Goal: Information Seeking & Learning: Check status

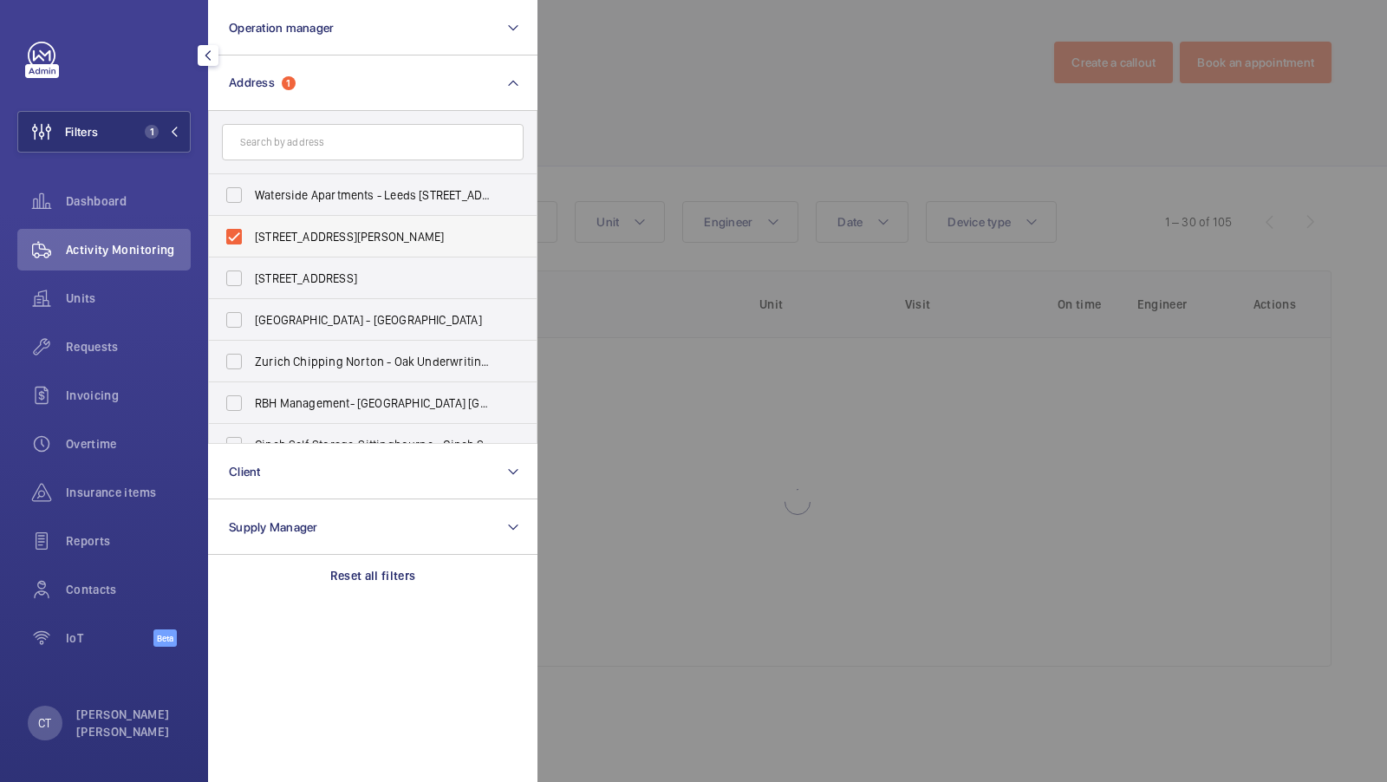
click at [287, 226] on label "[STREET_ADDRESS][PERSON_NAME]" at bounding box center [360, 237] width 302 height 42
click at [251, 226] on input "[STREET_ADDRESS][PERSON_NAME]" at bounding box center [234, 236] width 35 height 35
checkbox input "false"
click at [290, 159] on input "text" at bounding box center [373, 142] width 302 height 36
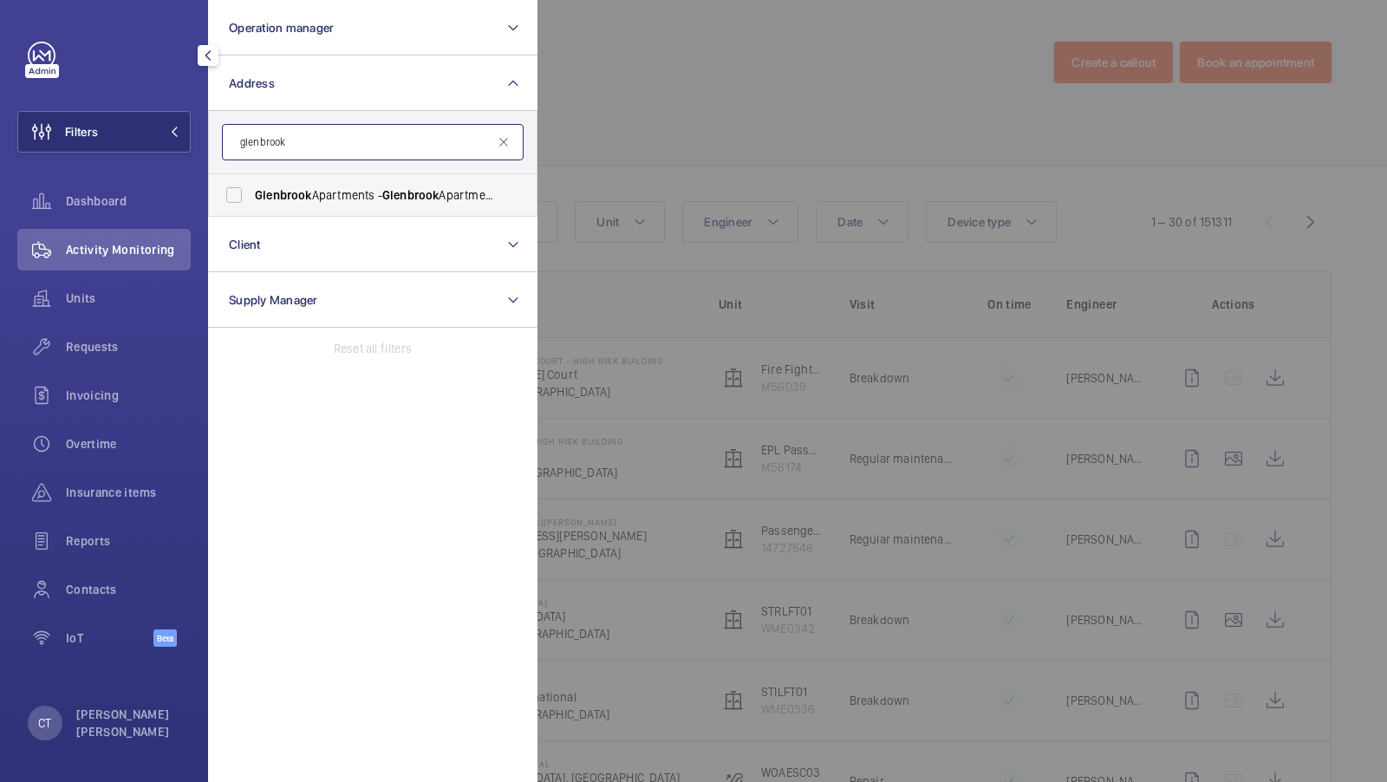
type input "glenbrook"
click at [278, 198] on span "Glenbrook" at bounding box center [283, 195] width 57 height 14
click at [251, 198] on input "[GEOGRAPHIC_DATA] - [GEOGRAPHIC_DATA]" at bounding box center [234, 195] width 35 height 35
checkbox input "true"
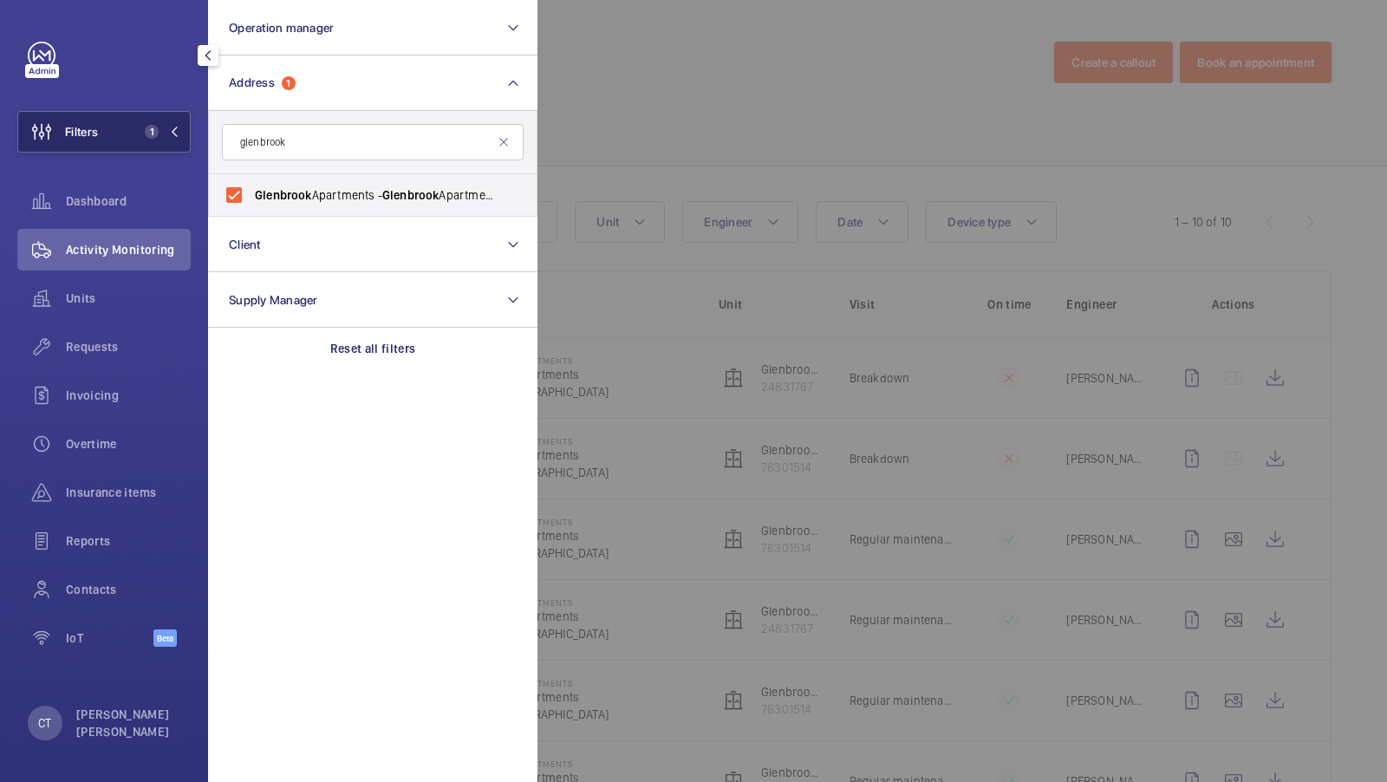
click at [140, 137] on span "1" at bounding box center [148, 132] width 21 height 14
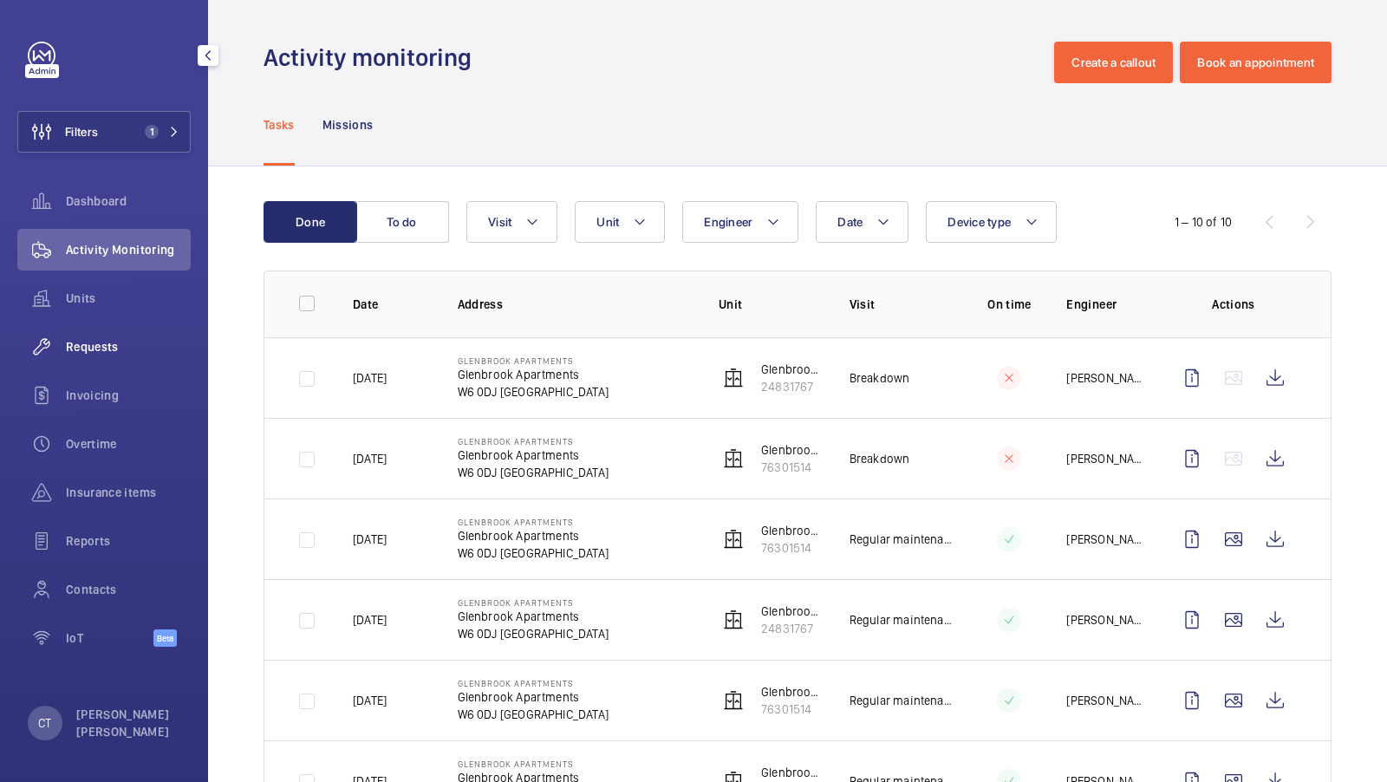
click at [88, 342] on span "Requests" at bounding box center [128, 346] width 125 height 17
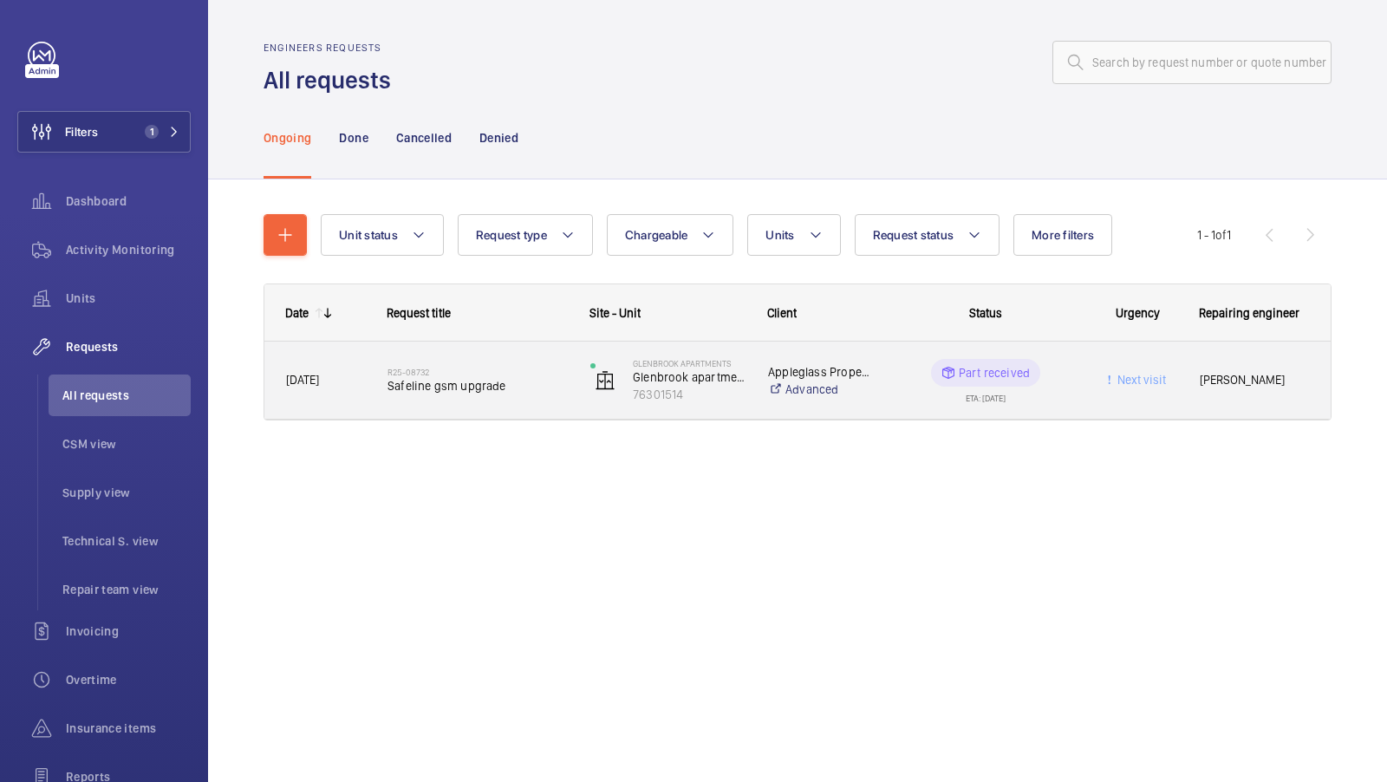
click at [503, 389] on span "Safeline gsm upgrade" at bounding box center [478, 385] width 180 height 17
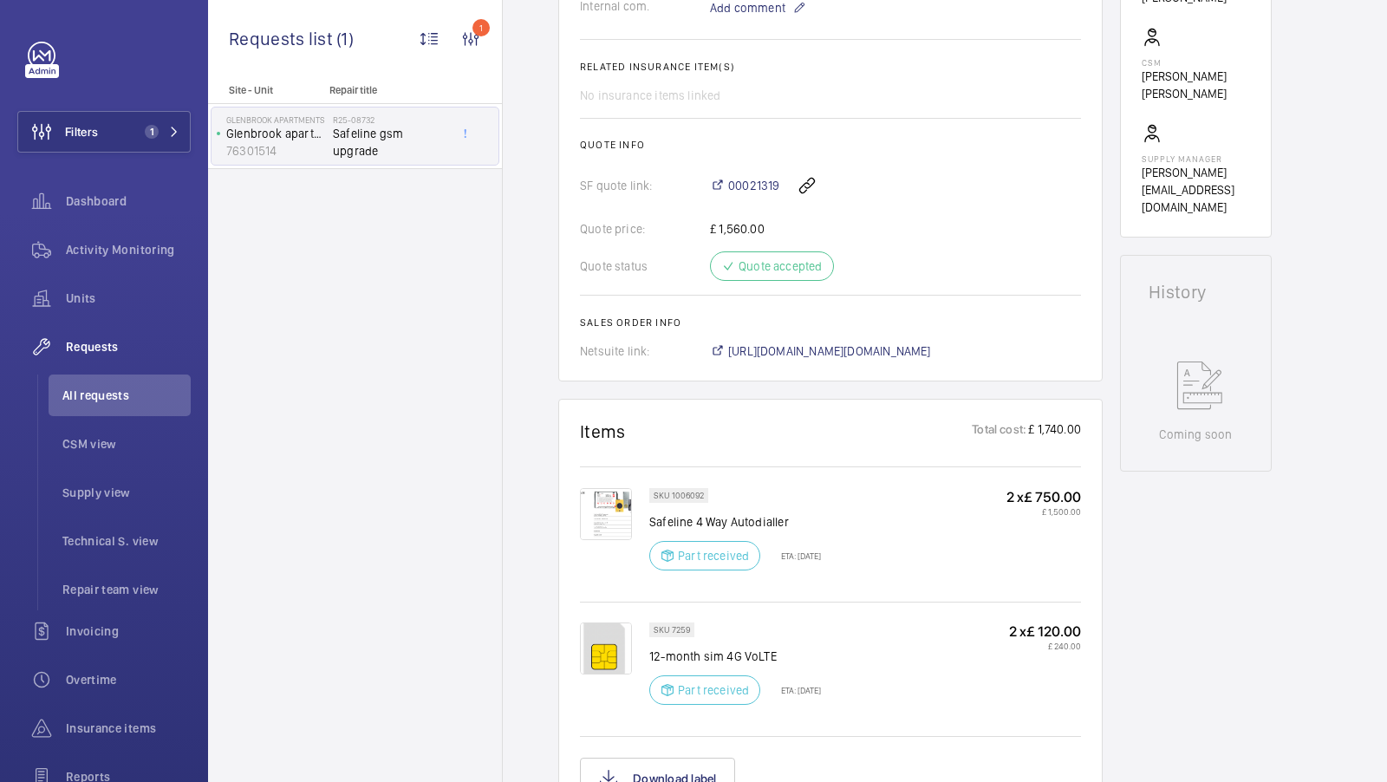
scroll to position [652, 0]
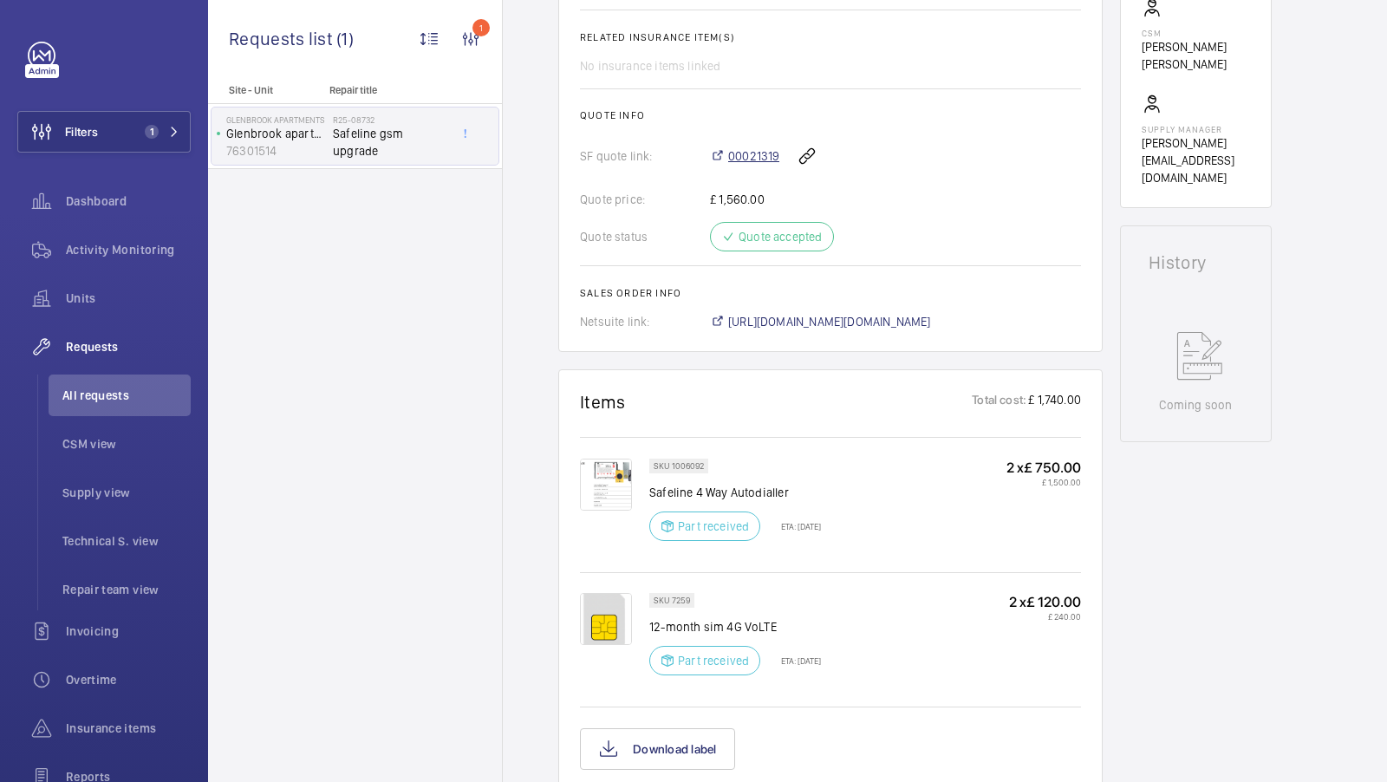
click at [745, 165] on span "00021319" at bounding box center [753, 155] width 51 height 17
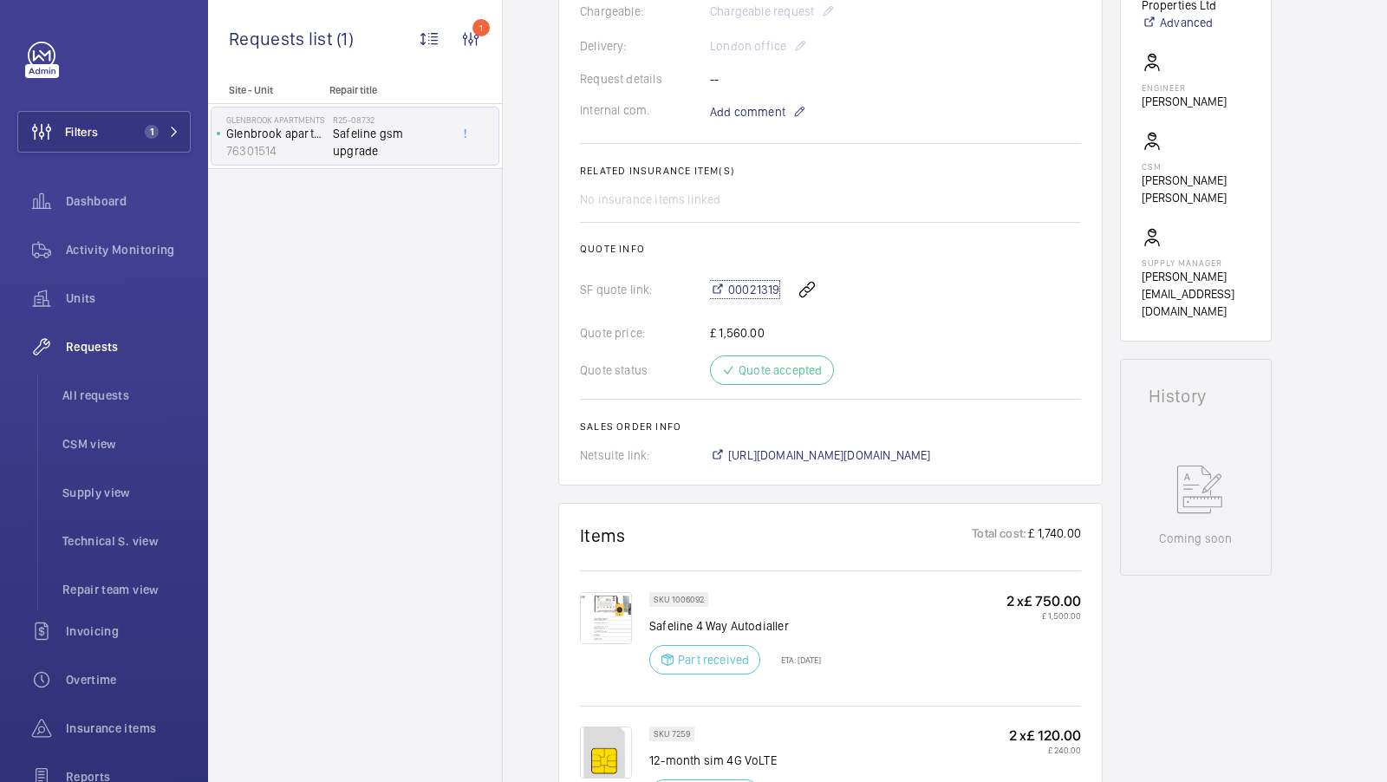
scroll to position [545, 0]
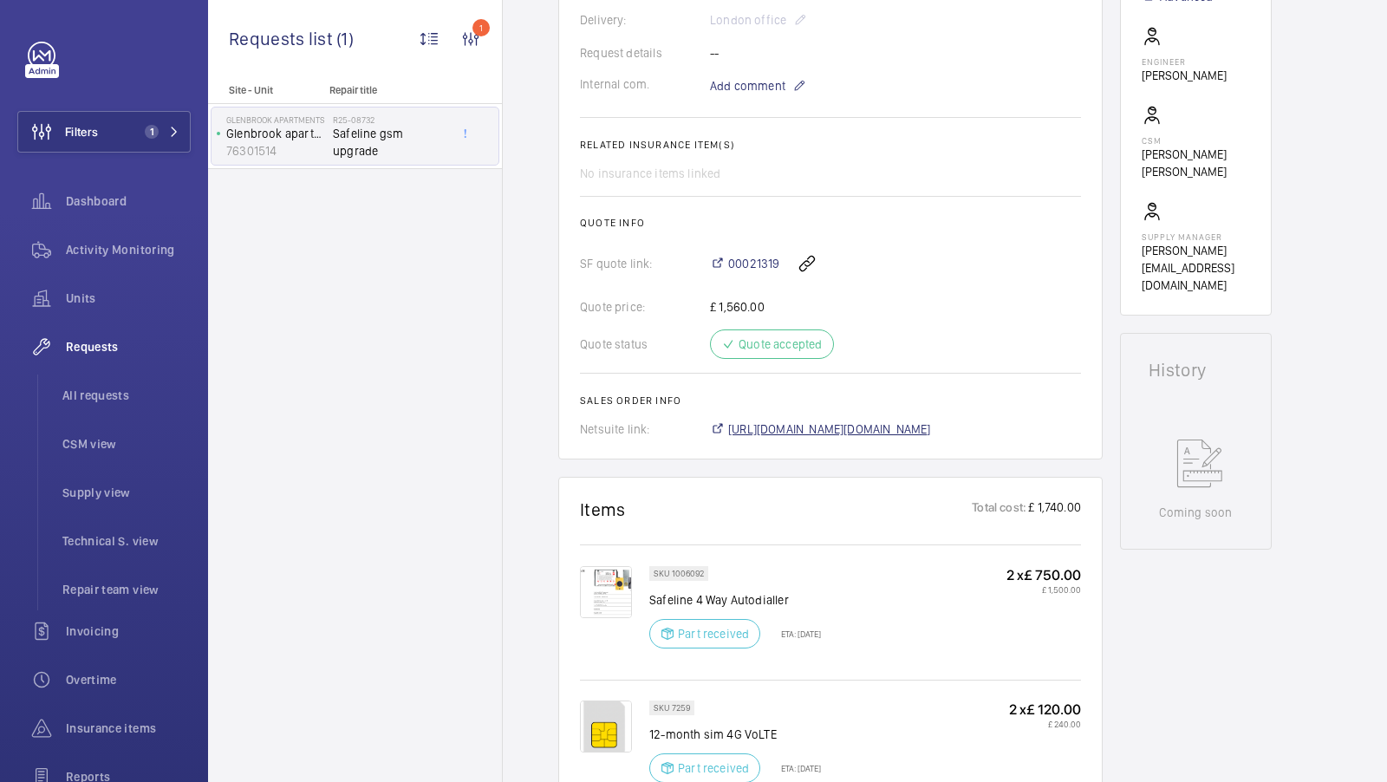
click at [904, 438] on span "[URL][DOMAIN_NAME][DOMAIN_NAME]" at bounding box center [829, 429] width 203 height 17
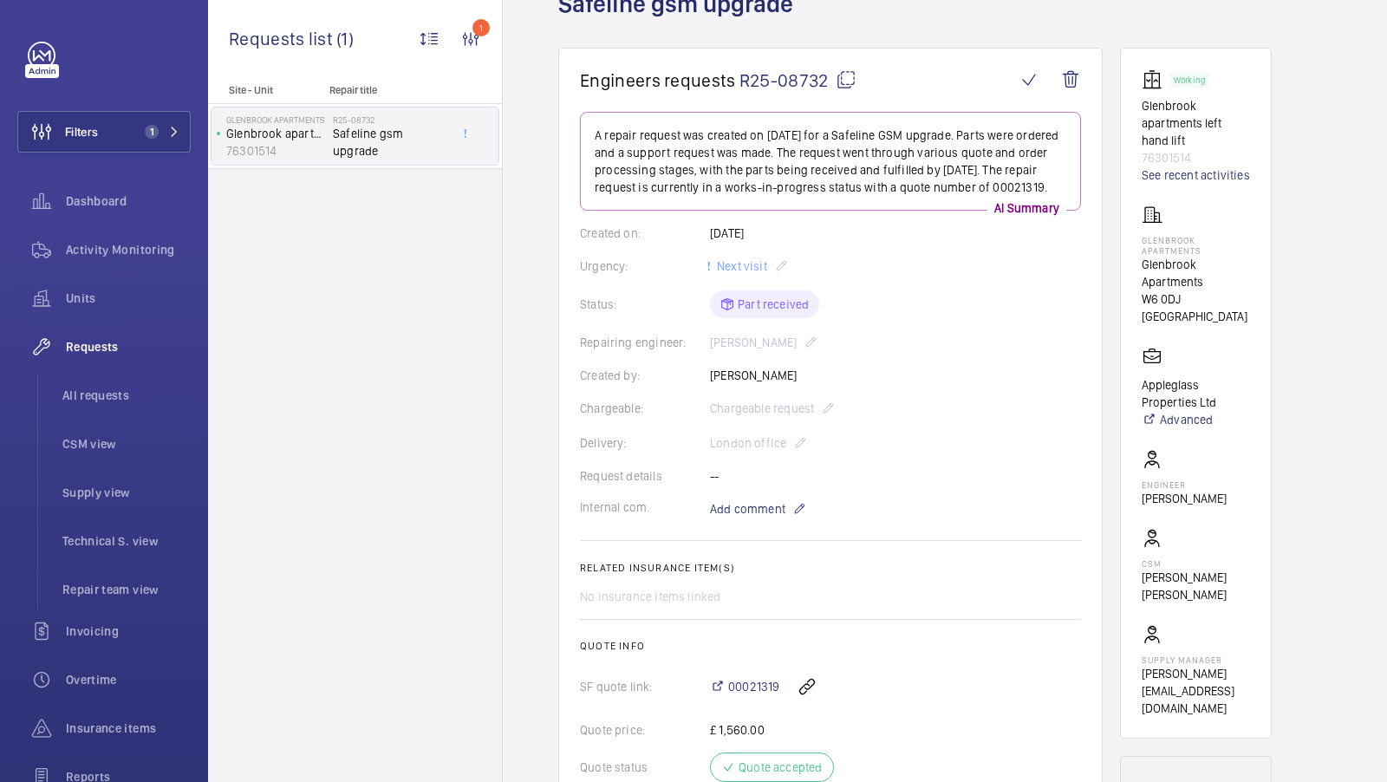
scroll to position [0, 0]
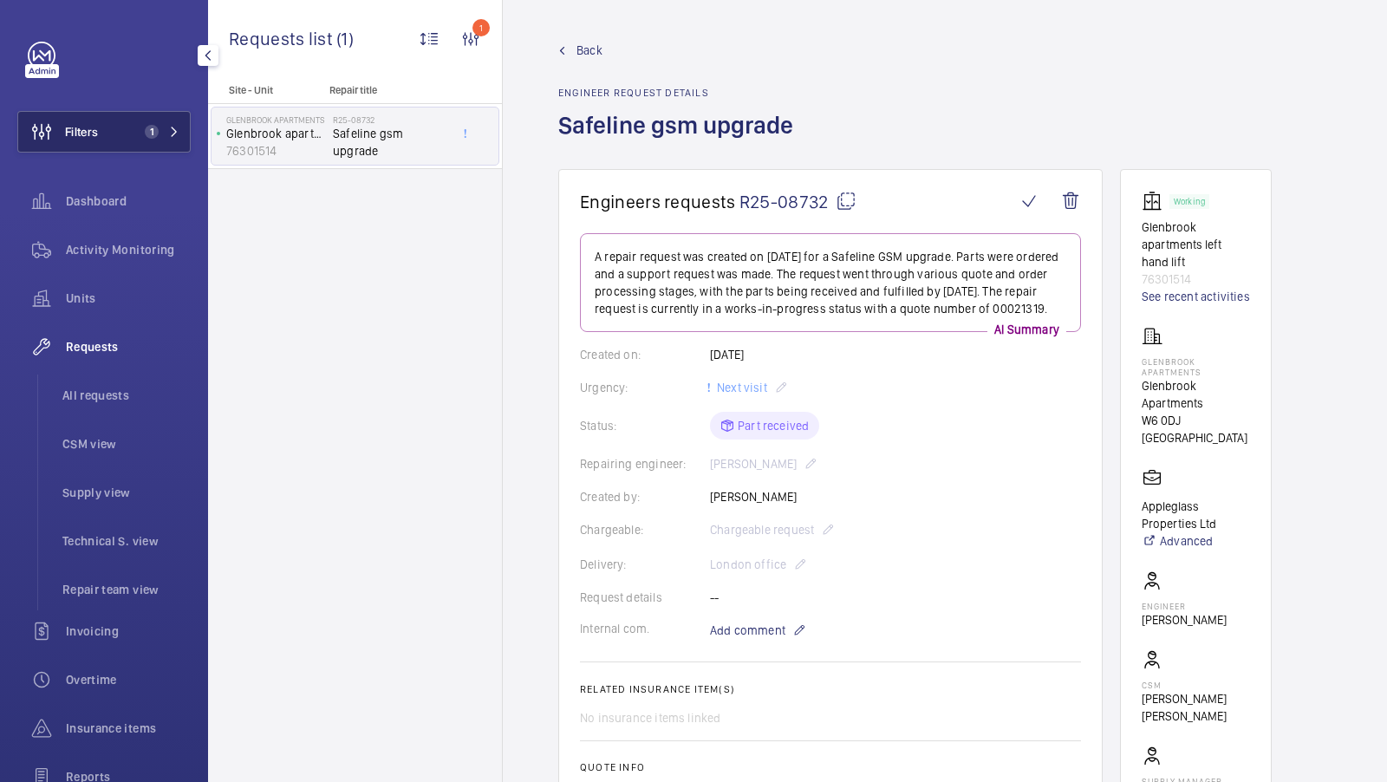
click at [138, 131] on span "1" at bounding box center [148, 132] width 21 height 14
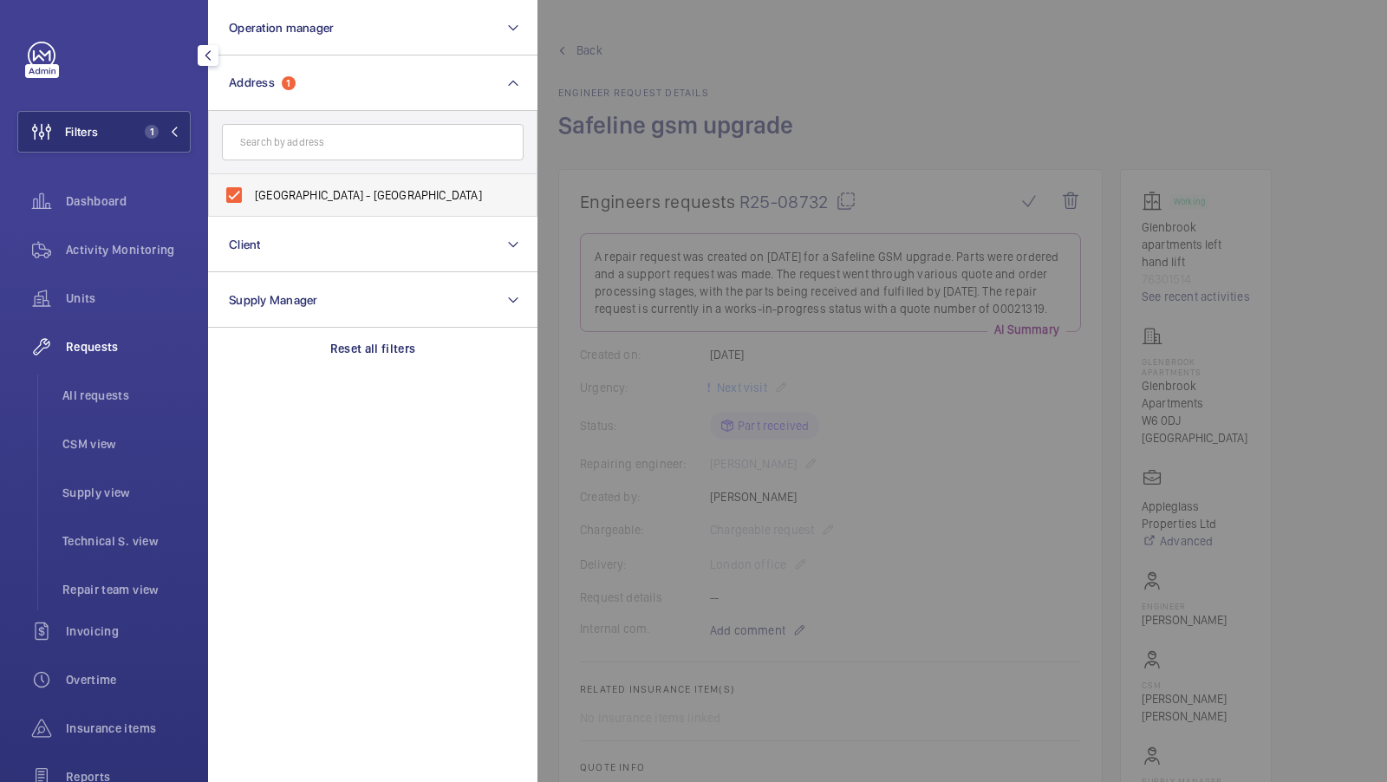
click at [315, 193] on span "[GEOGRAPHIC_DATA] - [GEOGRAPHIC_DATA]" at bounding box center [374, 194] width 238 height 17
click at [251, 193] on input "[GEOGRAPHIC_DATA] - [GEOGRAPHIC_DATA]" at bounding box center [234, 195] width 35 height 35
checkbox input "false"
click at [316, 127] on input "text" at bounding box center [373, 142] width 302 height 36
type input "pavillion"
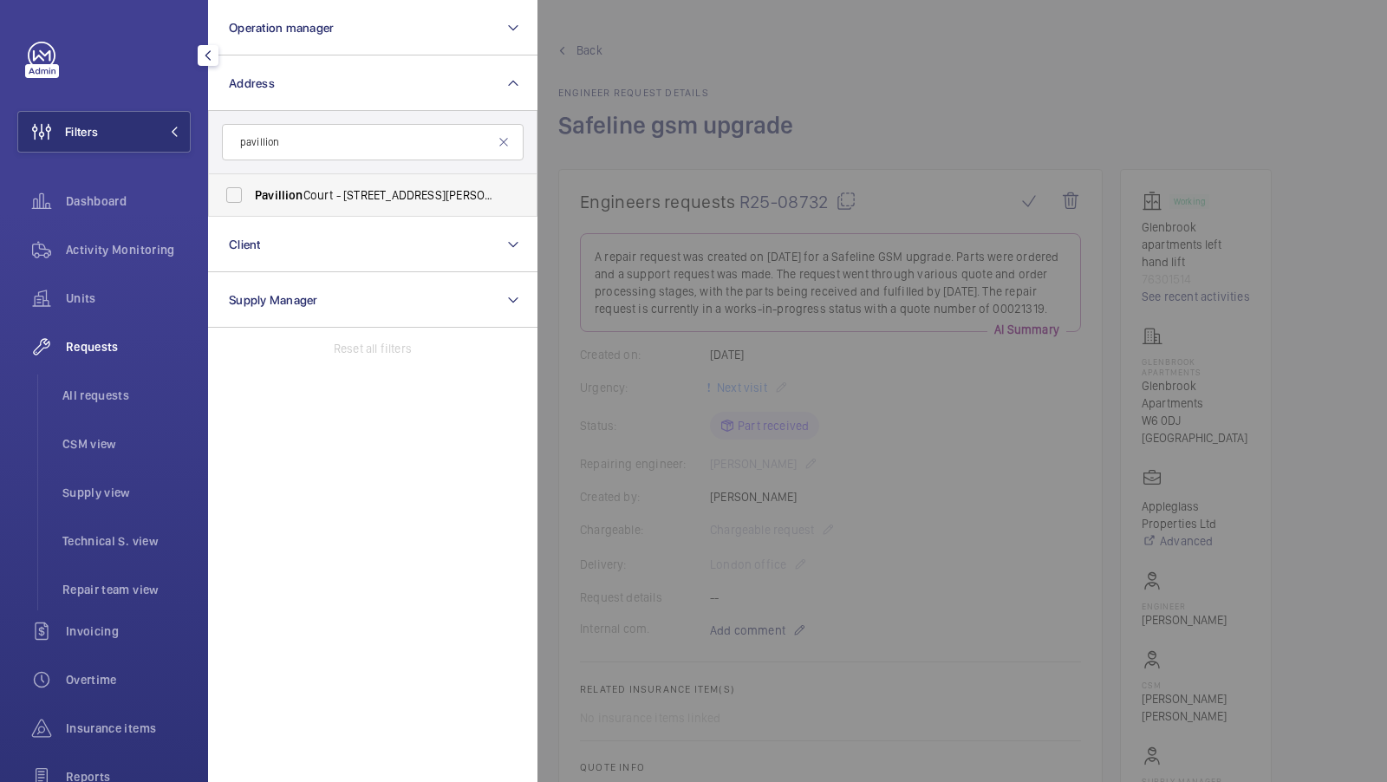
click at [270, 192] on span "Pavillion" at bounding box center [279, 195] width 49 height 14
click at [251, 192] on input "Pavillion Court - [STREET_ADDRESS][PERSON_NAME]" at bounding box center [234, 195] width 35 height 35
checkbox input "true"
click at [143, 134] on span "1" at bounding box center [148, 132] width 21 height 14
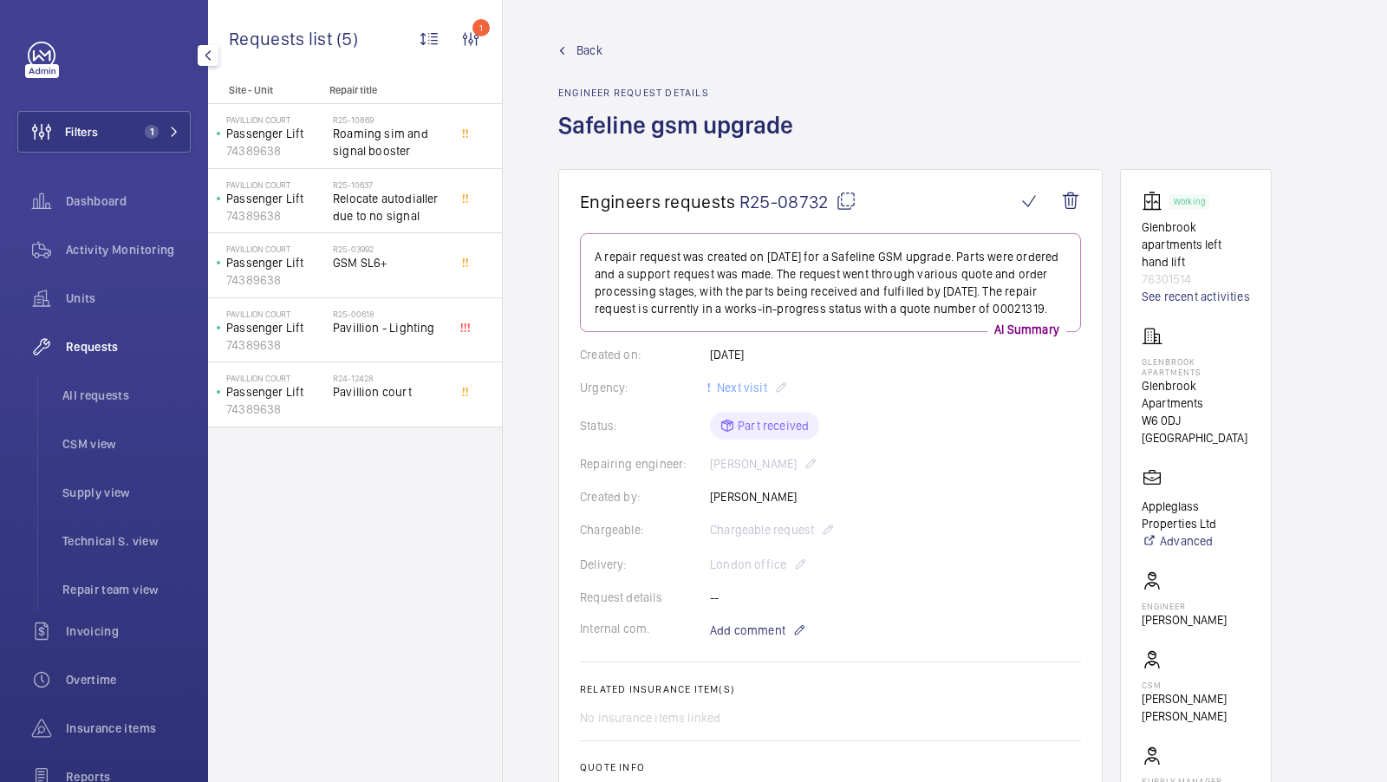
click at [142, 273] on div "Activity Monitoring" at bounding box center [103, 253] width 173 height 49
click at [143, 264] on div "Activity Monitoring" at bounding box center [103, 250] width 173 height 42
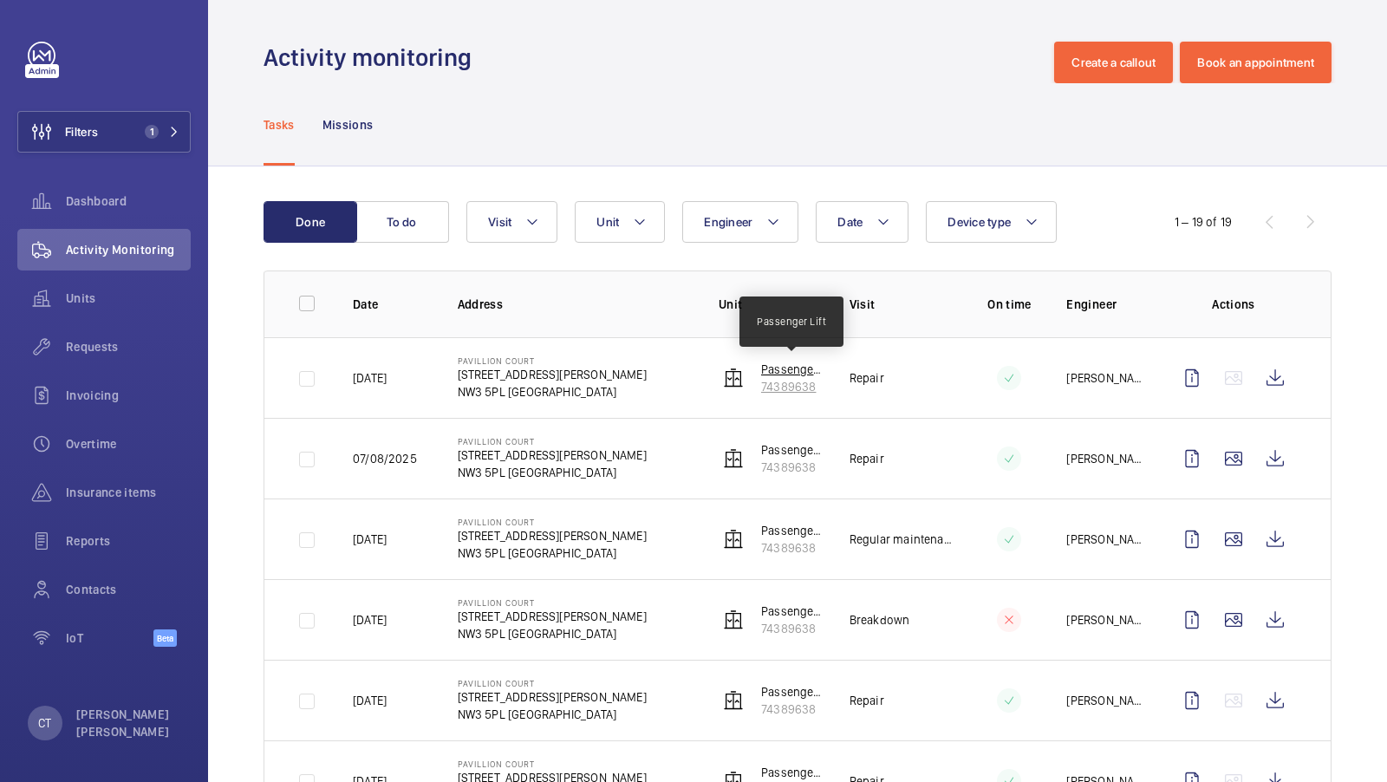
click at [784, 365] on p "Passenger Lift" at bounding box center [791, 369] width 61 height 17
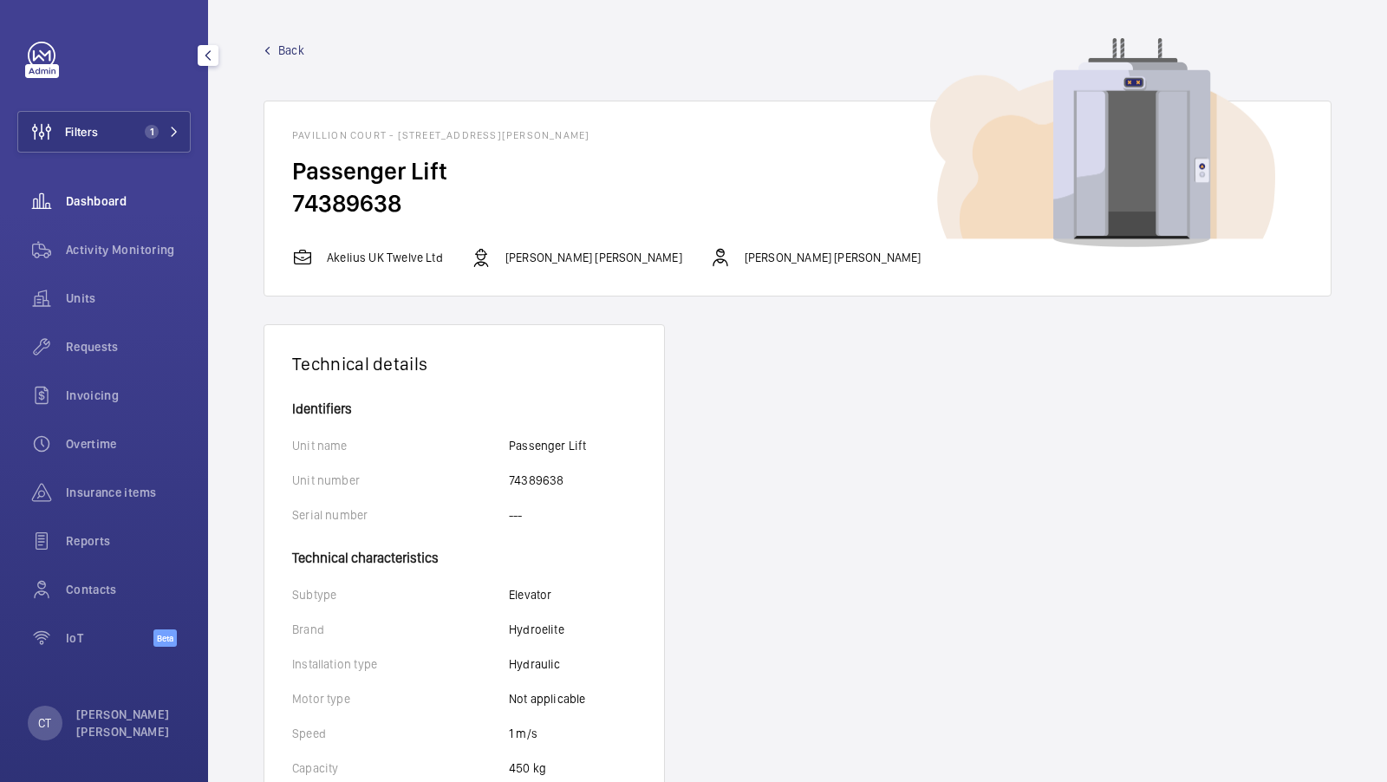
click at [93, 307] on div "Units" at bounding box center [103, 298] width 173 height 42
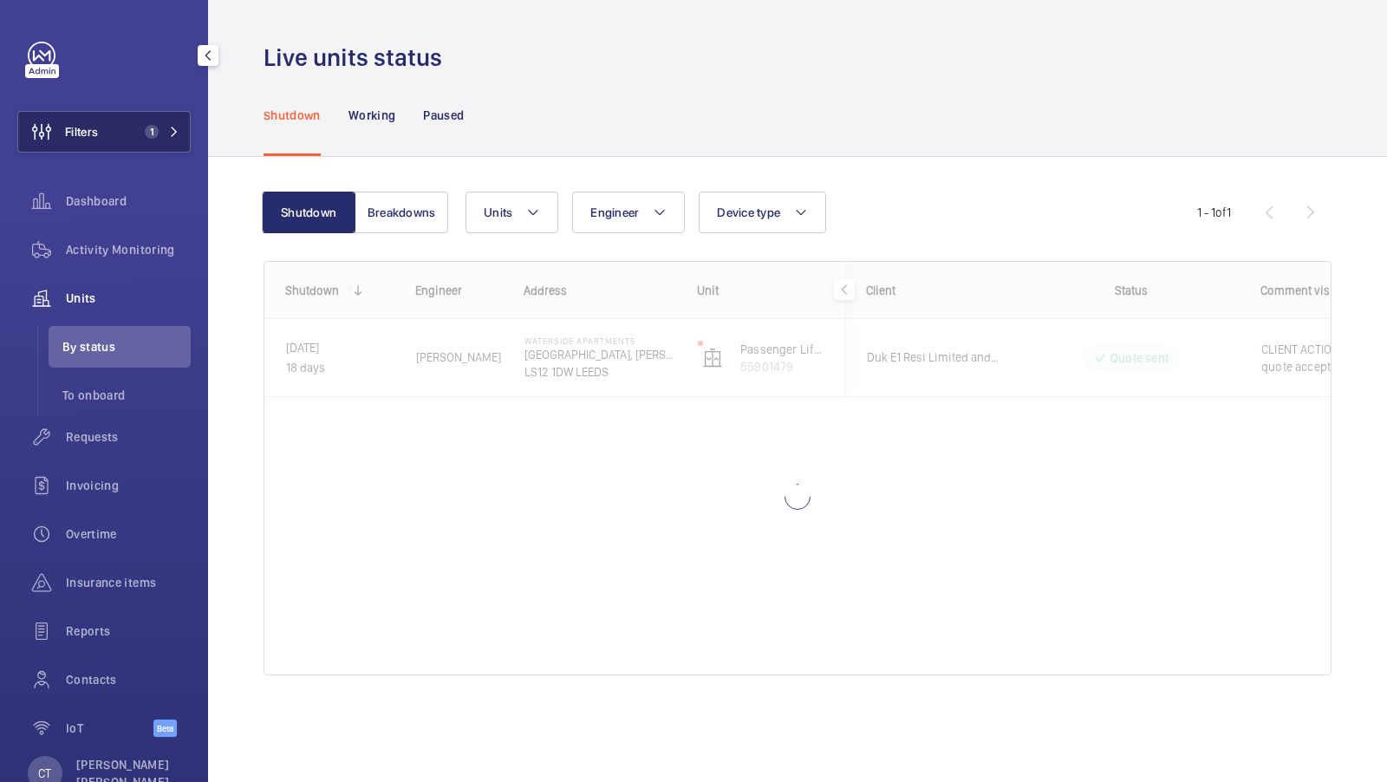
click at [146, 125] on span "1" at bounding box center [148, 132] width 21 height 14
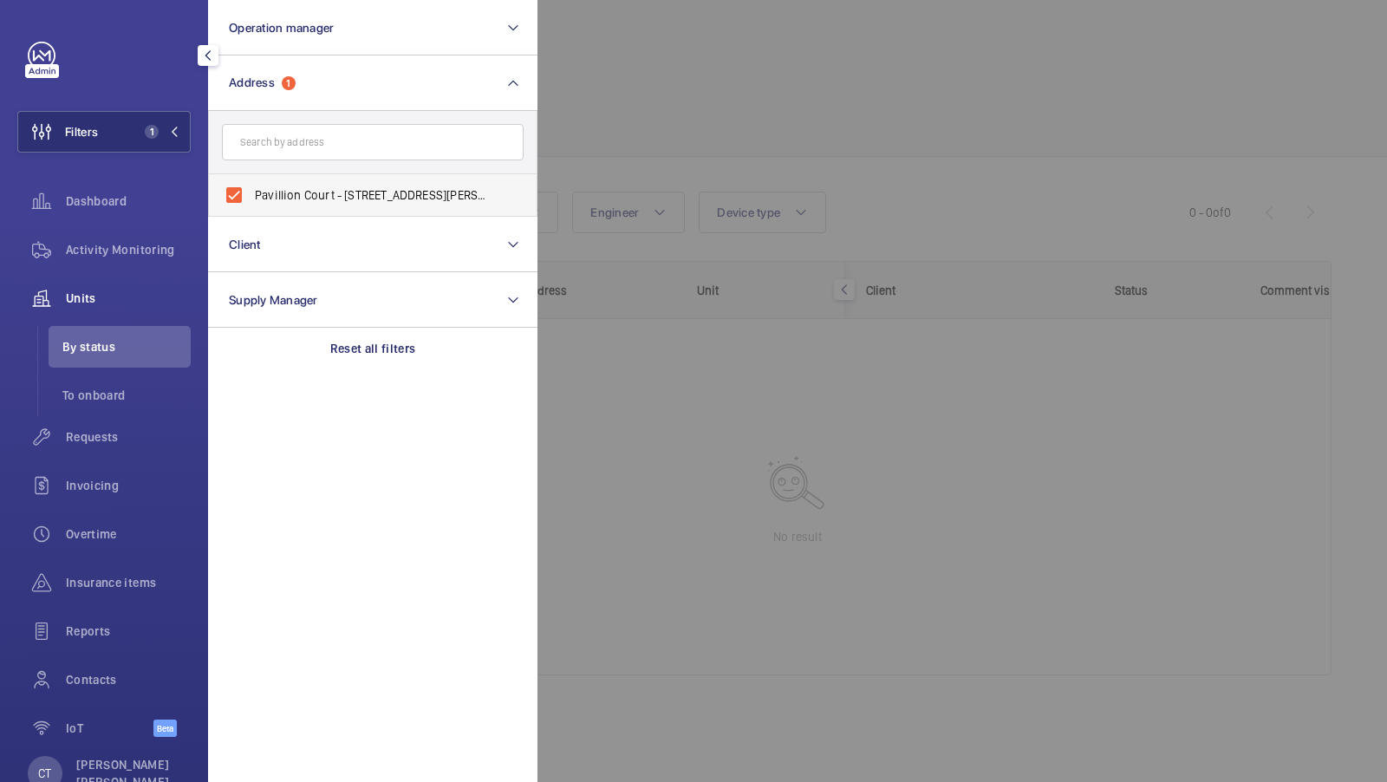
click at [297, 204] on label "Pavillion Court - [STREET_ADDRESS][PERSON_NAME]" at bounding box center [360, 195] width 302 height 42
click at [251, 204] on input "Pavillion Court - [STREET_ADDRESS][PERSON_NAME]" at bounding box center [234, 195] width 35 height 35
checkbox input "false"
click at [159, 108] on div "Filters Operation manager Address Pavillion Court - [STREET_ADDRESS][PERSON_NAM…" at bounding box center [103, 399] width 173 height 714
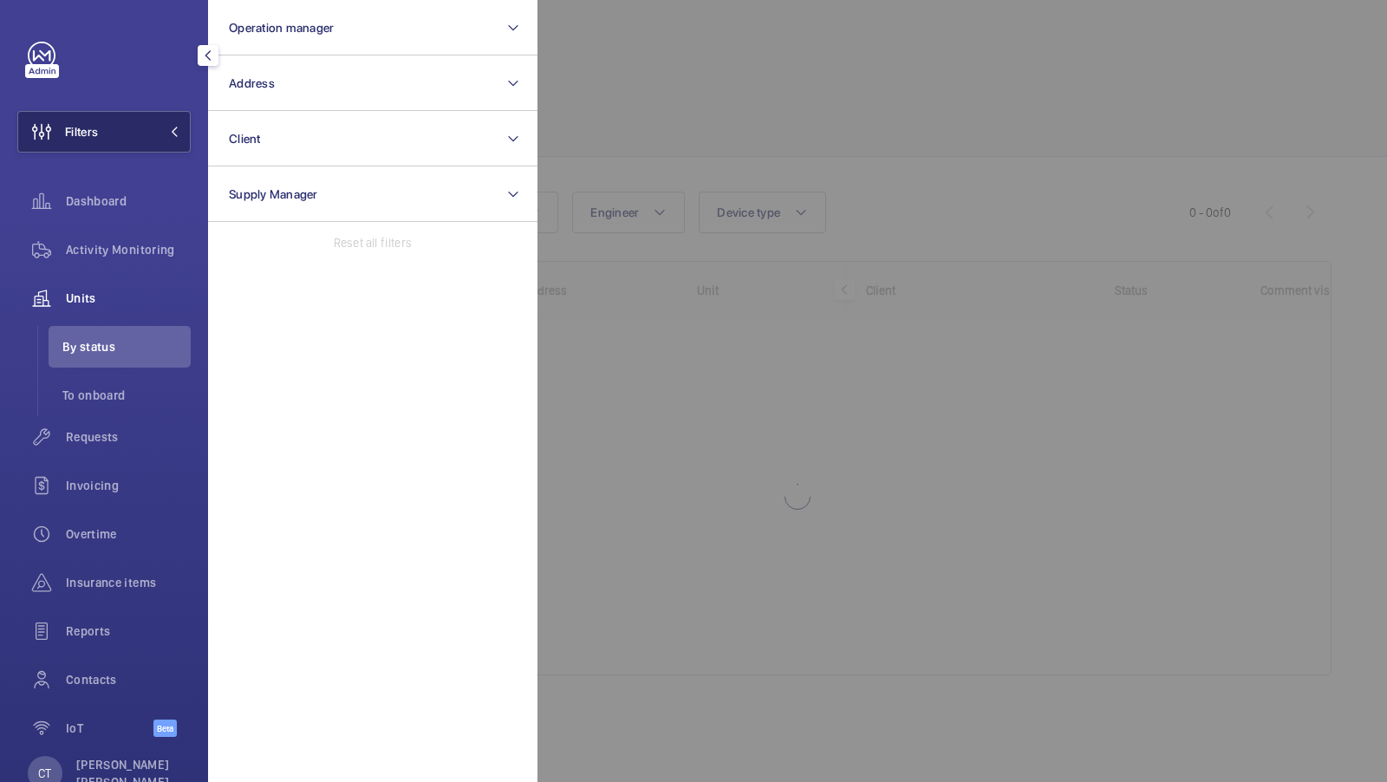
click at [173, 130] on mat-icon at bounding box center [174, 132] width 10 height 10
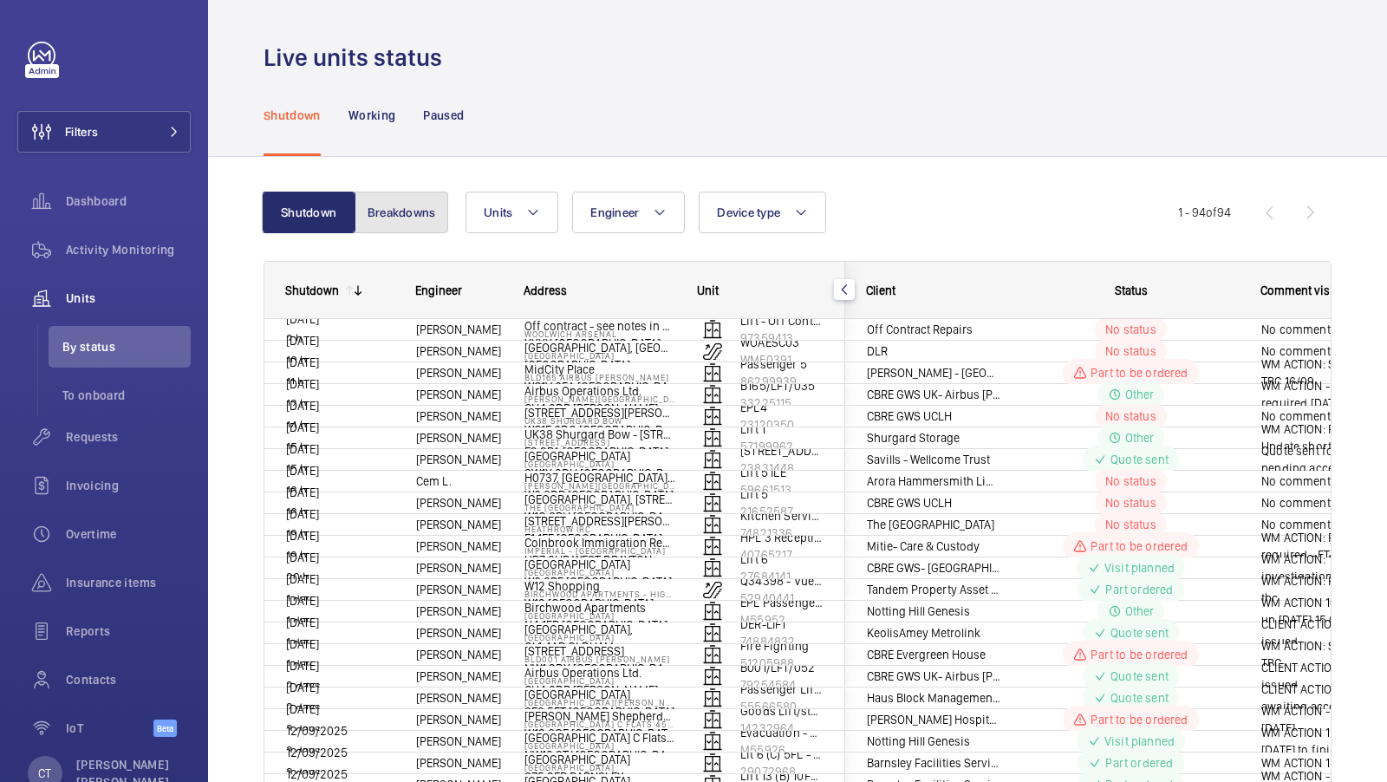
click at [413, 232] on button "Breakdowns" at bounding box center [402, 213] width 94 height 42
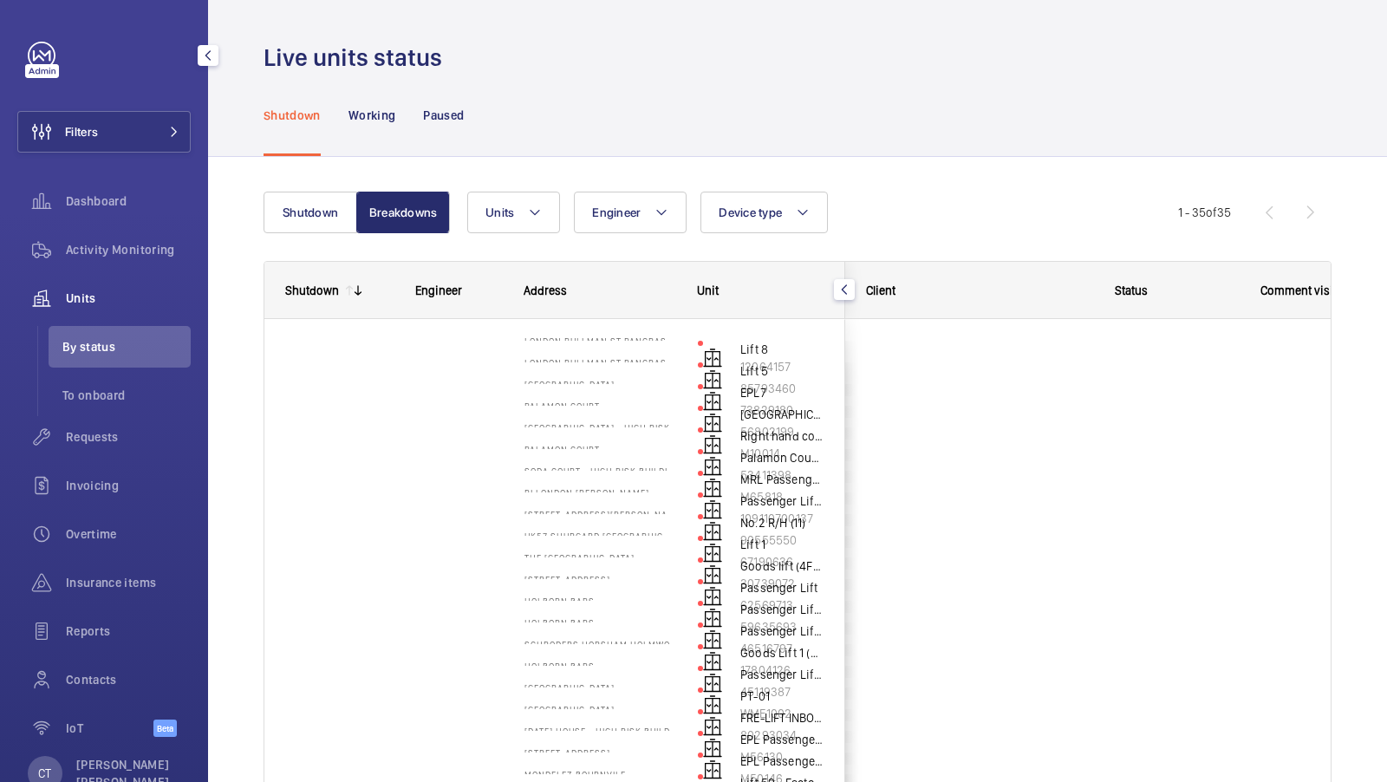
click at [192, 166] on div "Filters Dashboard Activity Monitoring Units By status To onboard Requests Invoi…" at bounding box center [104, 391] width 208 height 782
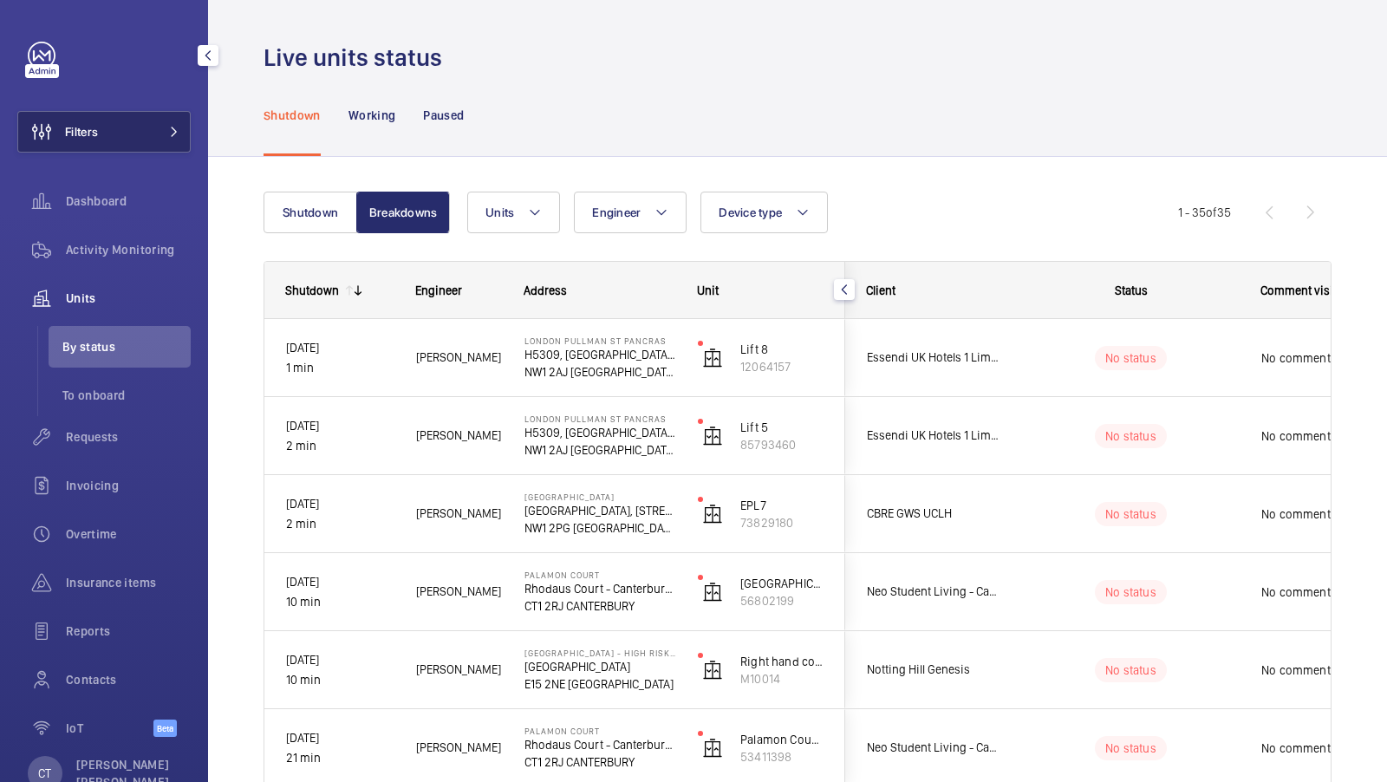
click at [172, 150] on button "Filters" at bounding box center [103, 132] width 173 height 42
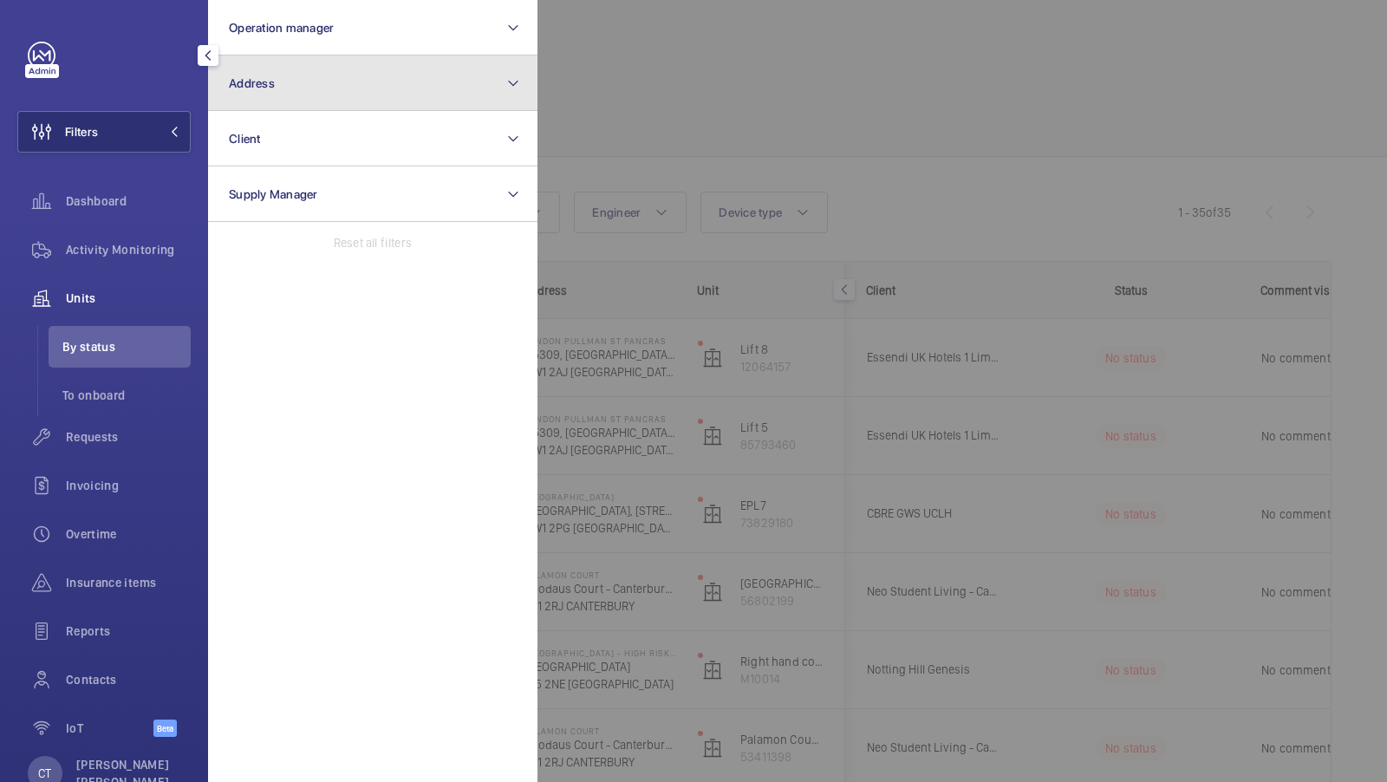
click at [446, 63] on button "Address" at bounding box center [372, 82] width 329 height 55
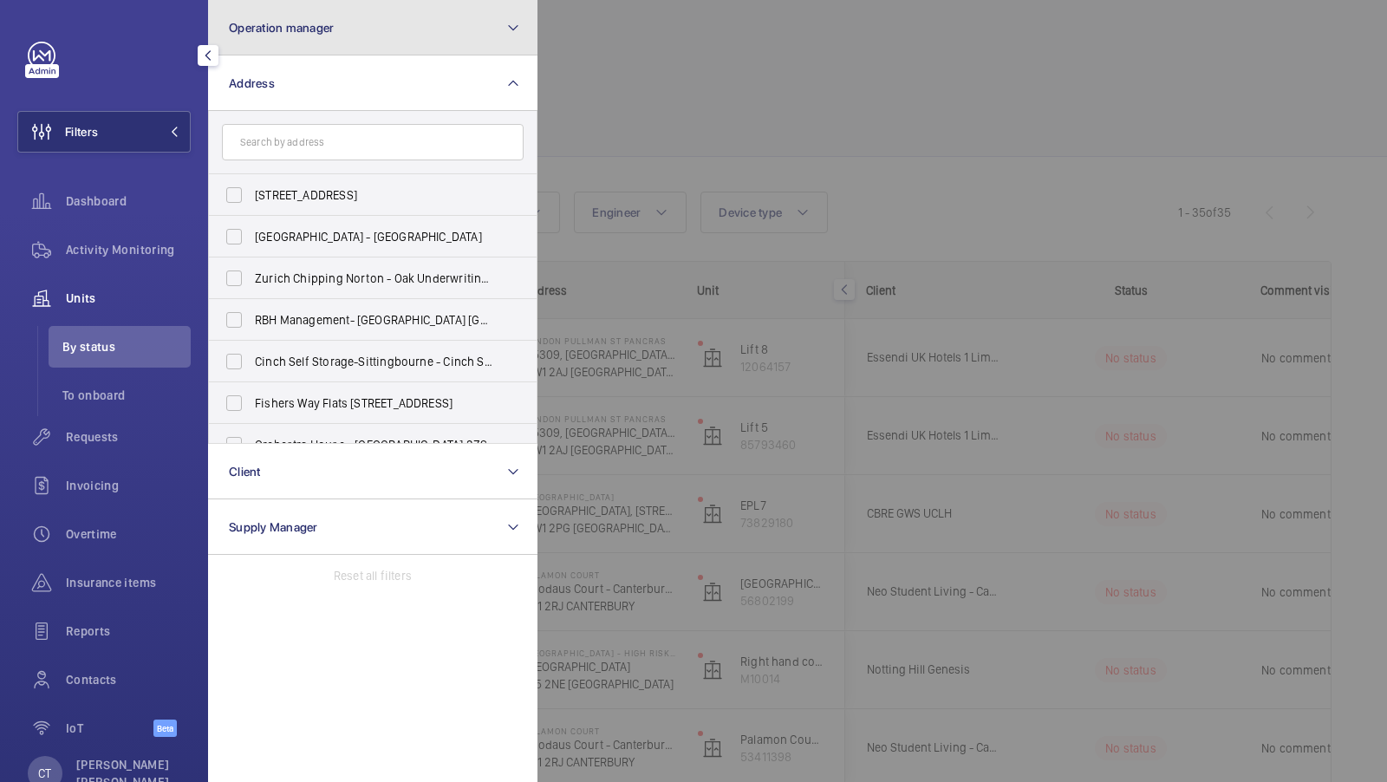
click at [444, 40] on button "Operation manager" at bounding box center [372, 27] width 329 height 55
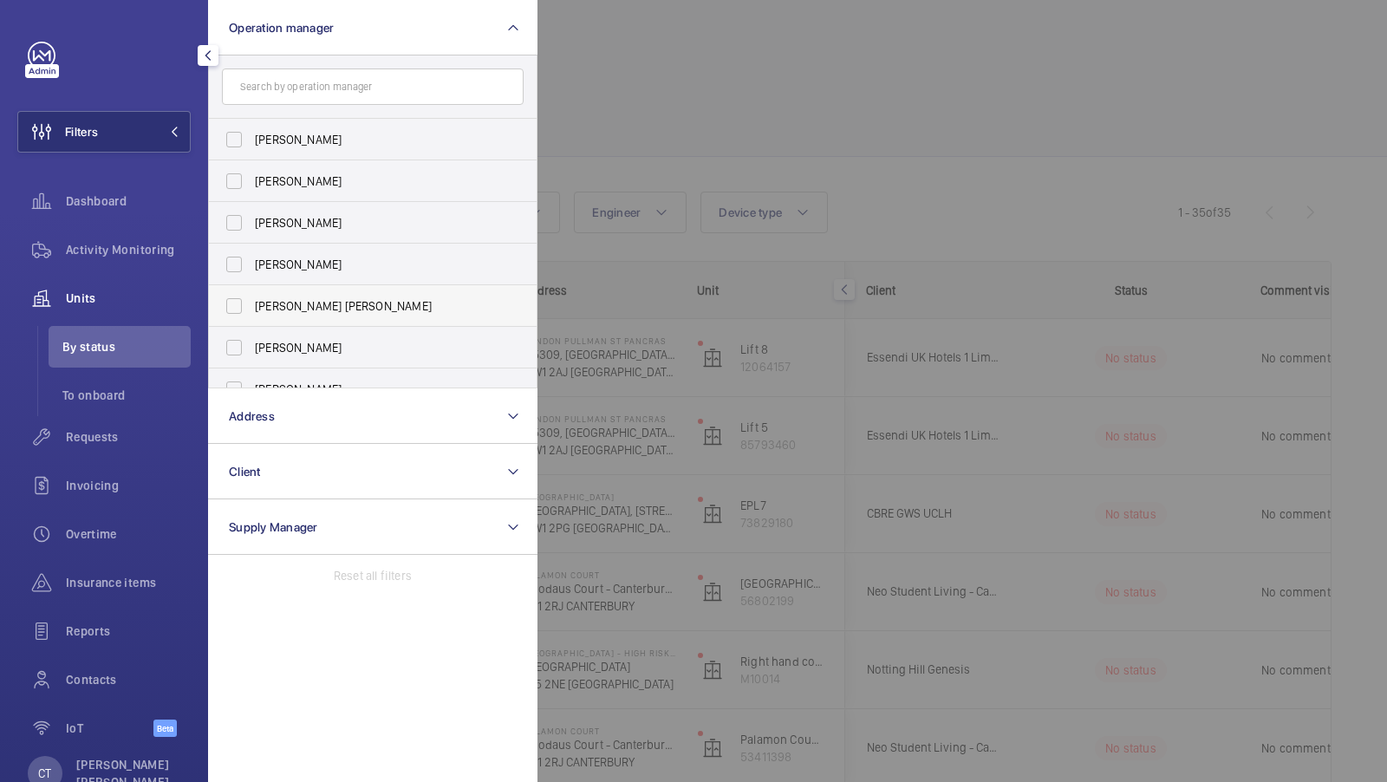
click at [313, 294] on label "[PERSON_NAME] [PERSON_NAME]" at bounding box center [360, 306] width 302 height 42
click at [251, 294] on input "[PERSON_NAME] [PERSON_NAME]" at bounding box center [234, 306] width 35 height 35
checkbox input "true"
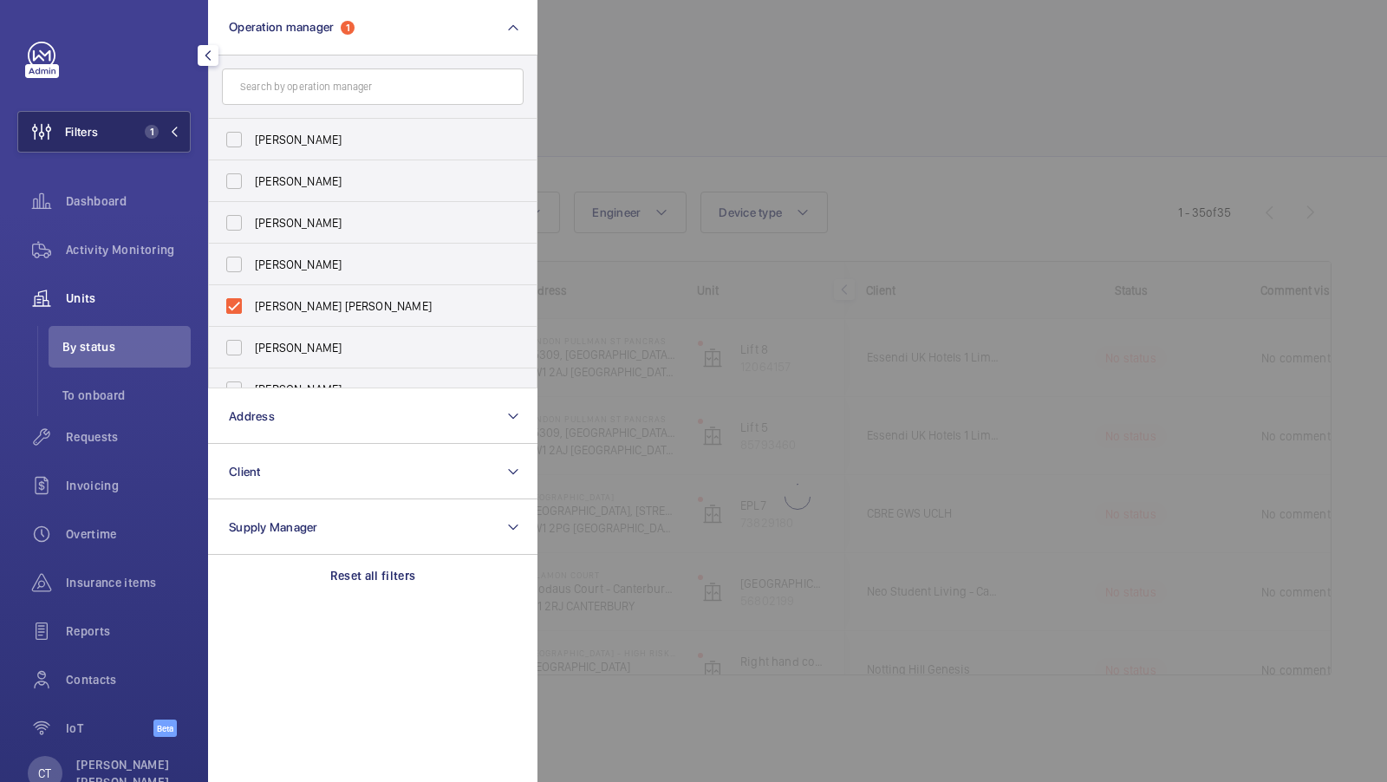
click at [167, 143] on button "Filters 1" at bounding box center [103, 132] width 173 height 42
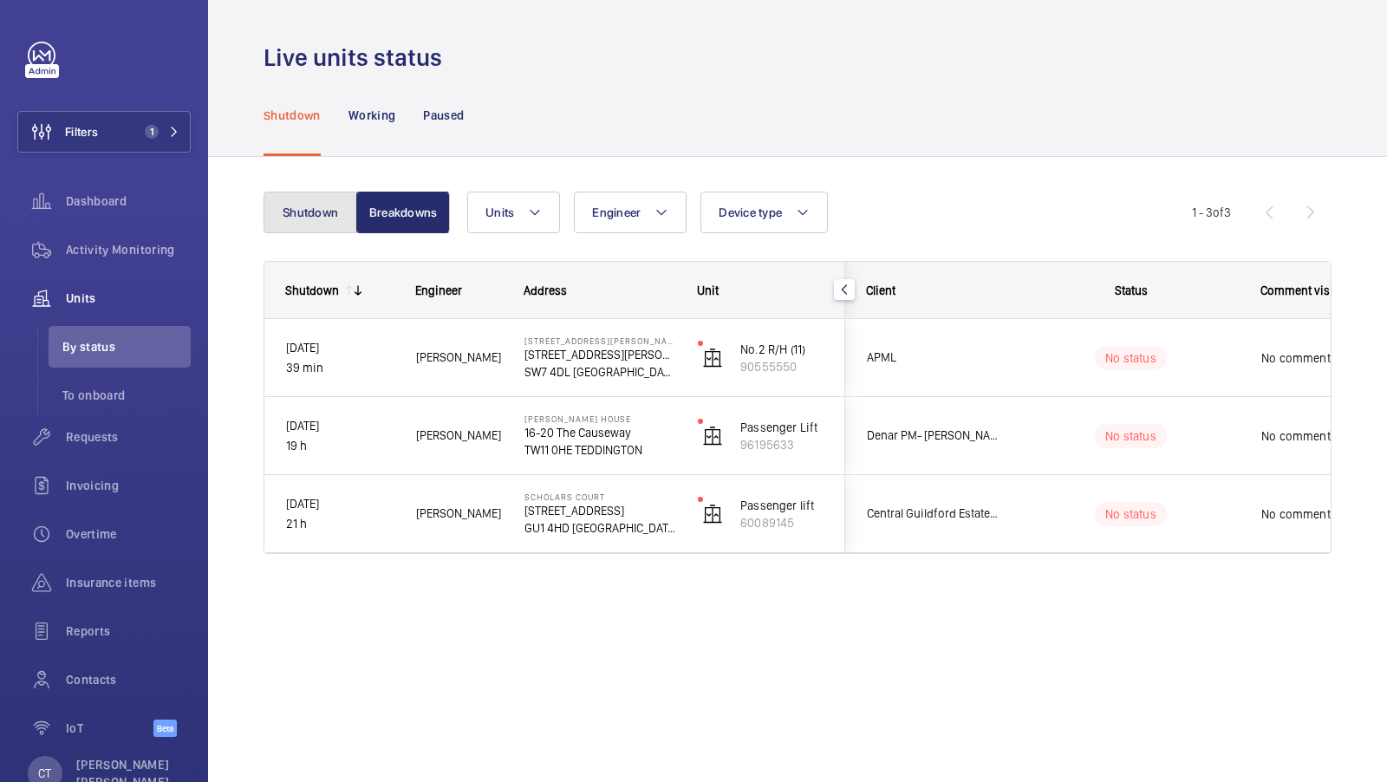
click at [300, 225] on button "Shutdown" at bounding box center [311, 213] width 94 height 42
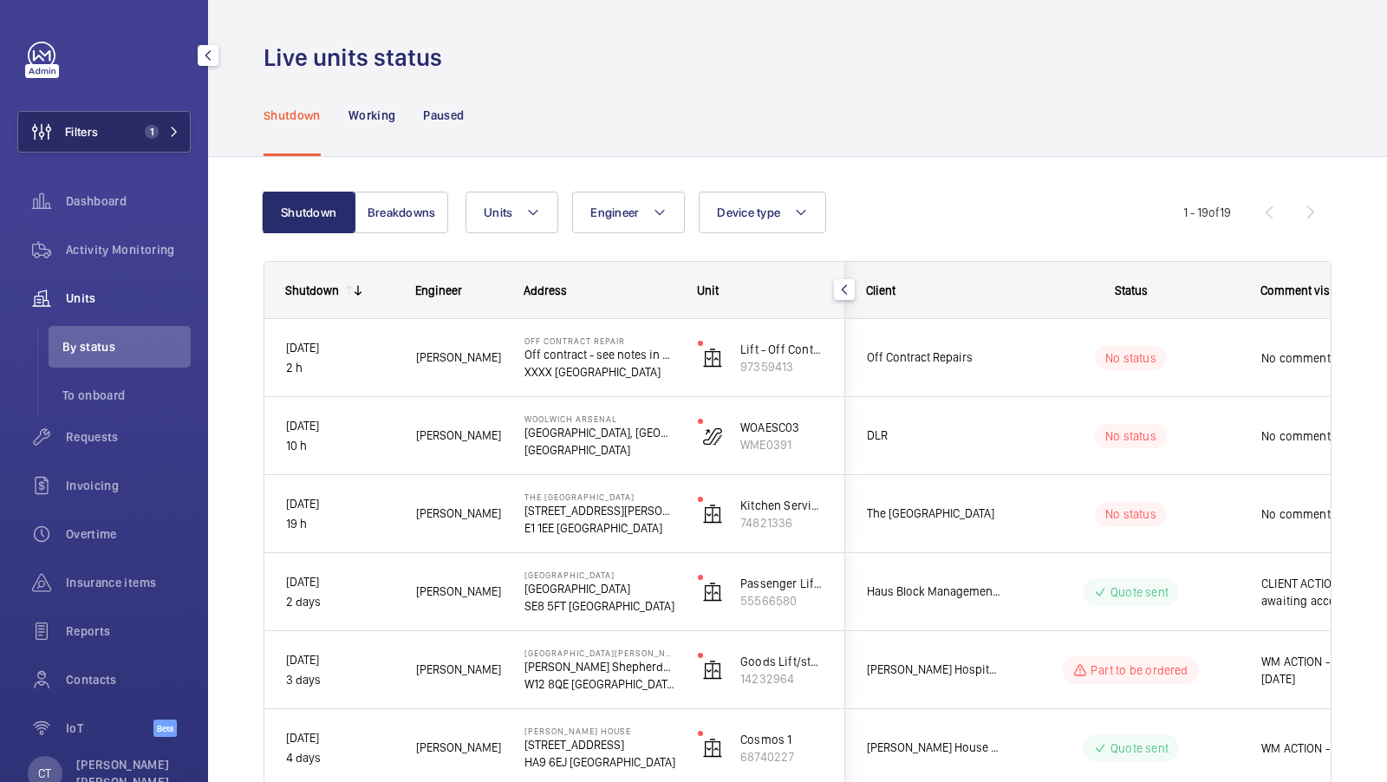
click at [116, 140] on button "Filters 1" at bounding box center [103, 132] width 173 height 42
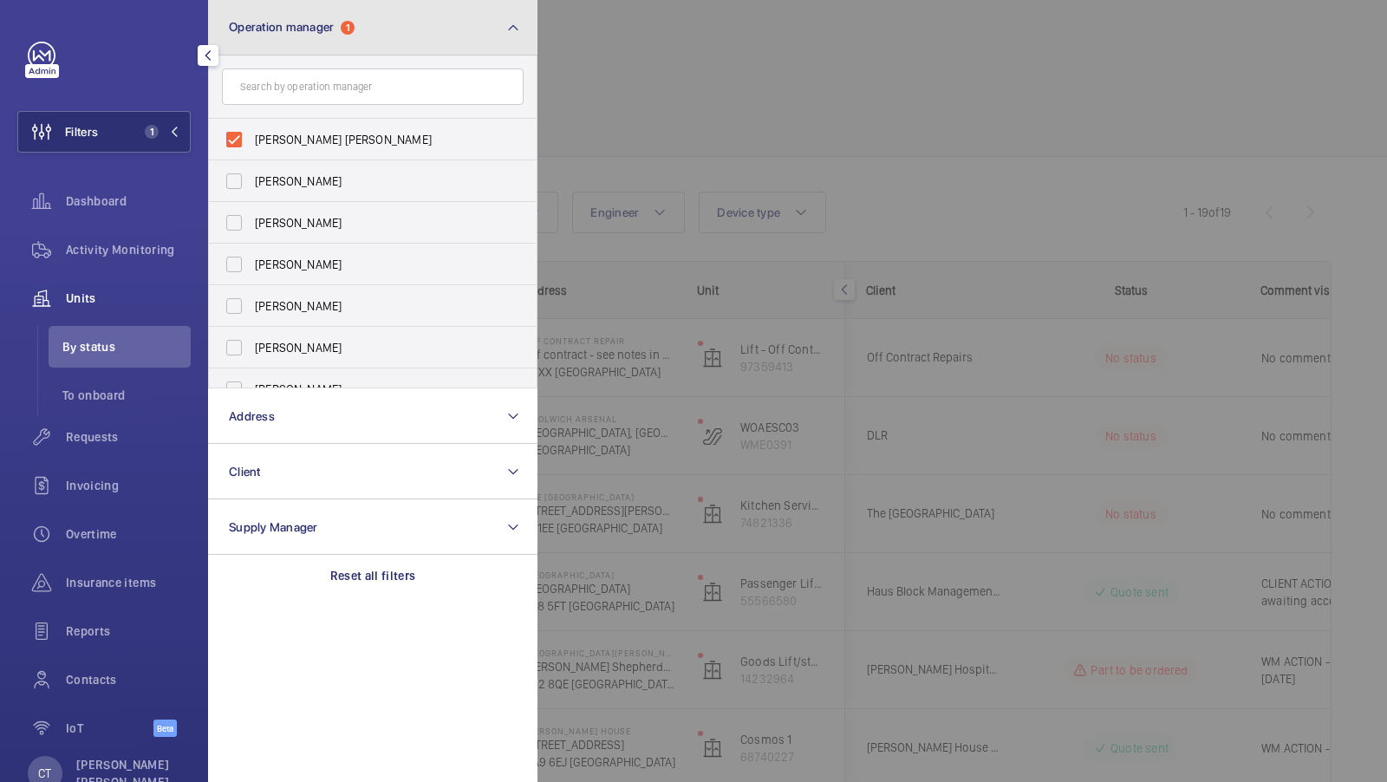
click at [441, 42] on button "Operation manager 1" at bounding box center [372, 27] width 329 height 55
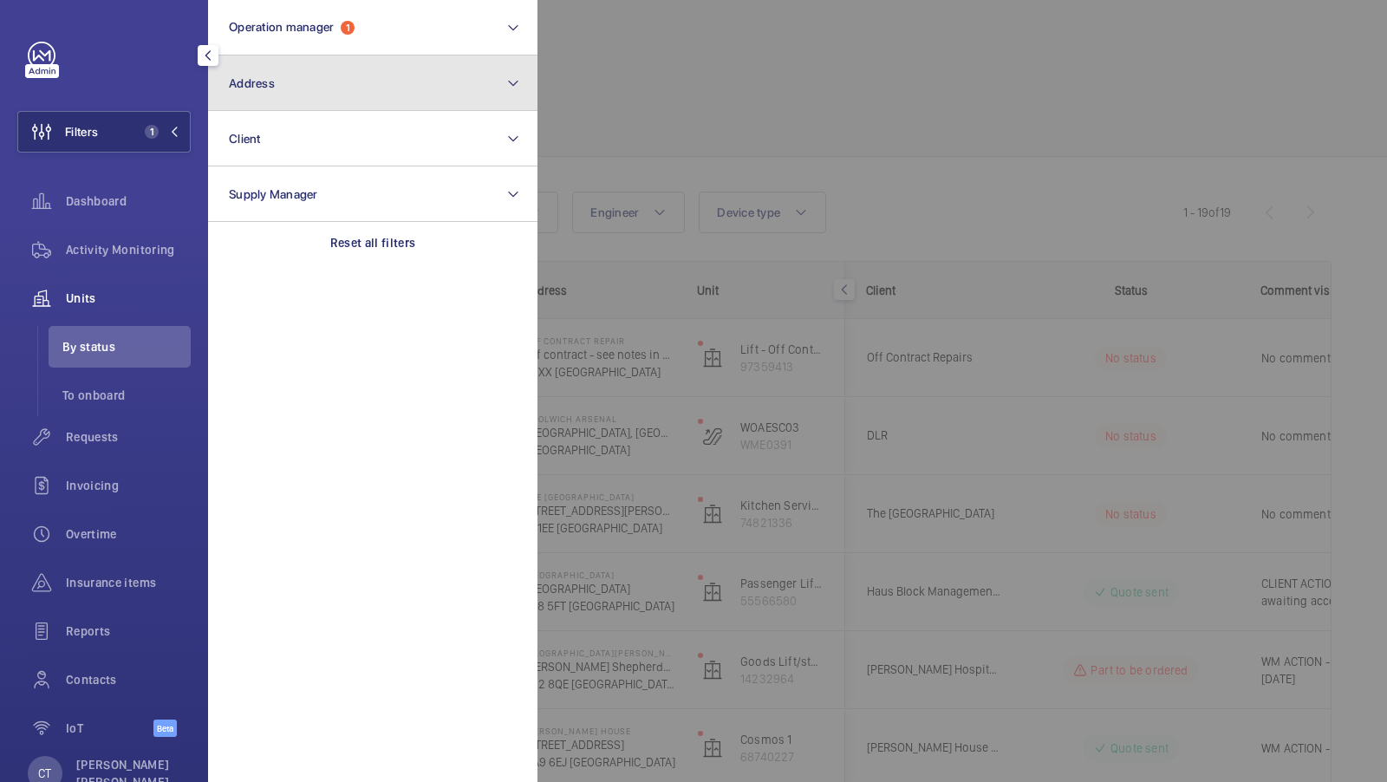
click at [352, 92] on button "Address" at bounding box center [372, 82] width 329 height 55
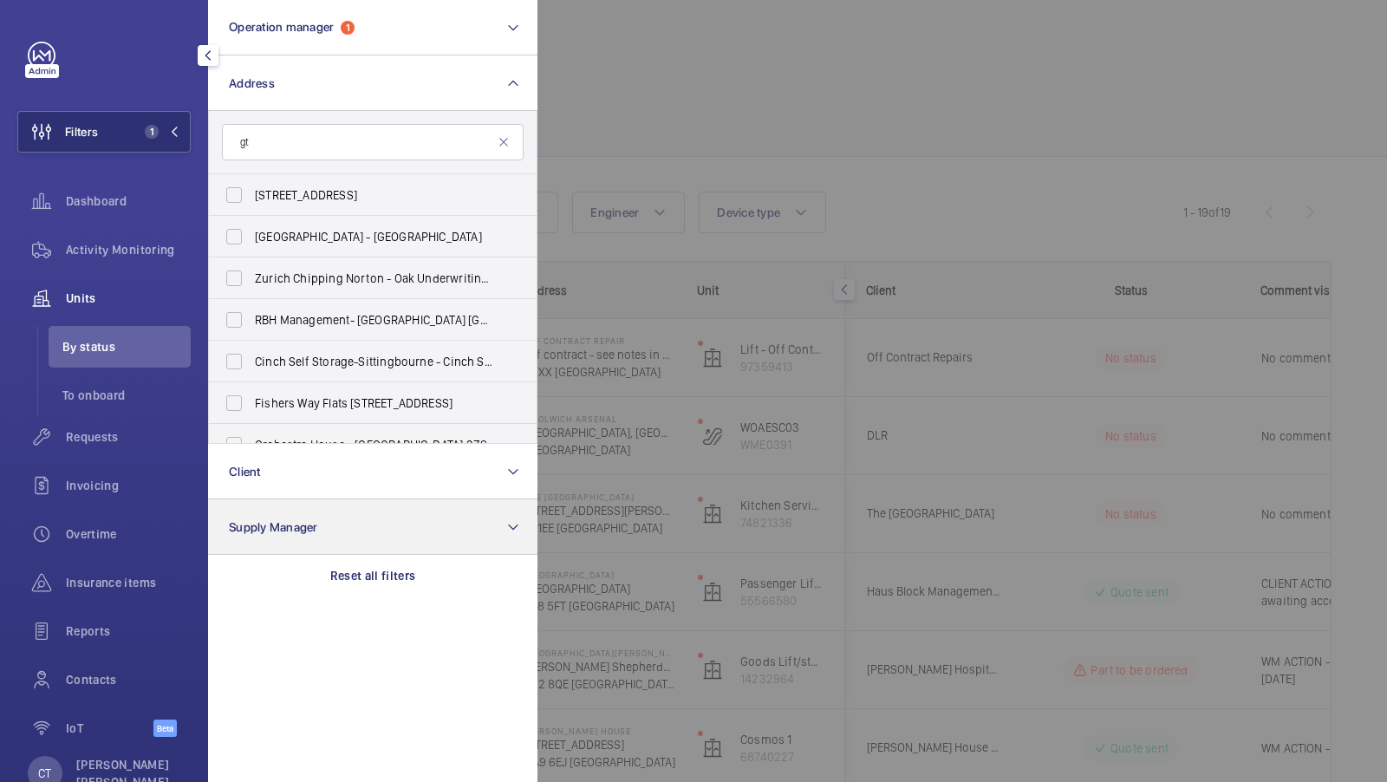
type input "g"
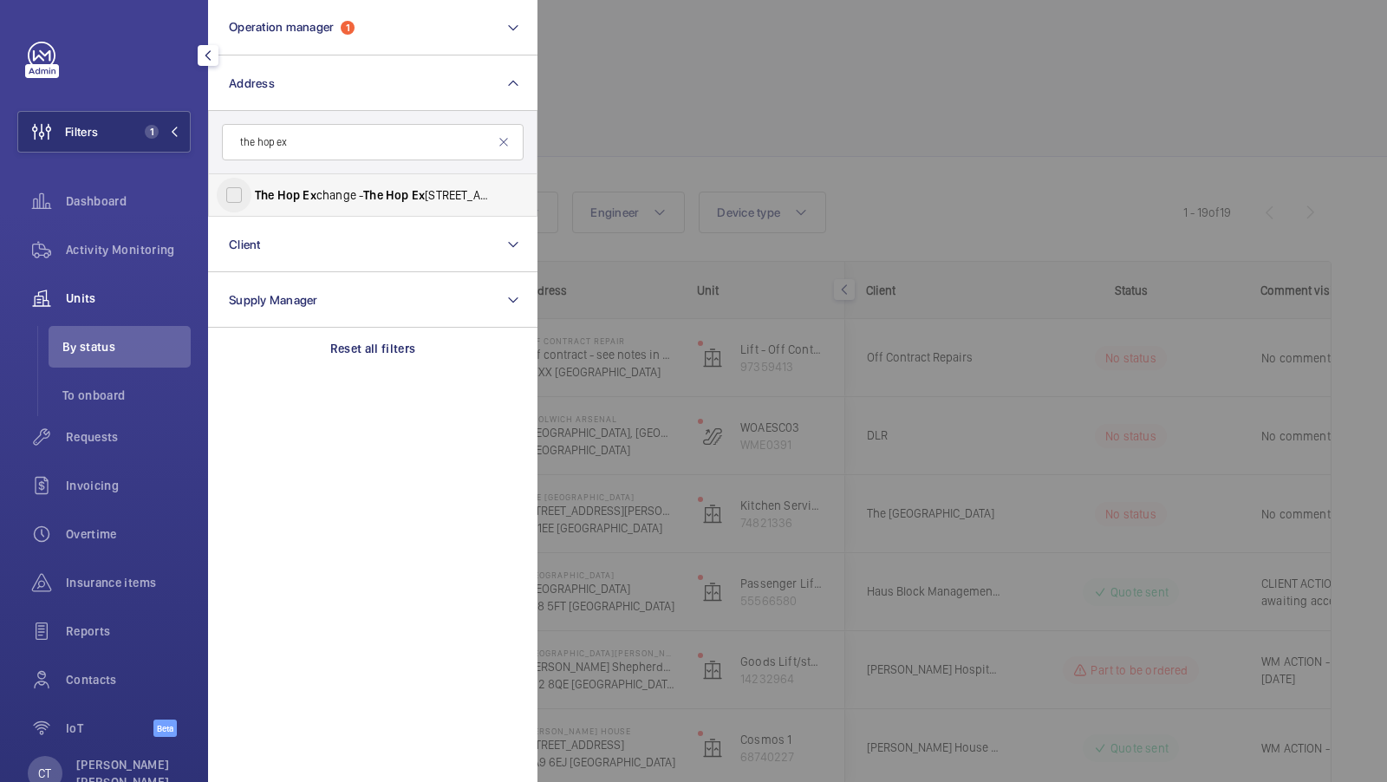
type input "the hop ex"
click at [238, 199] on input "The Hop Ex change - The Hop Ex change, [GEOGRAPHIC_DATA] SE1 1TY" at bounding box center [234, 195] width 35 height 35
checkbox input "true"
click at [165, 125] on span "2" at bounding box center [159, 132] width 42 height 14
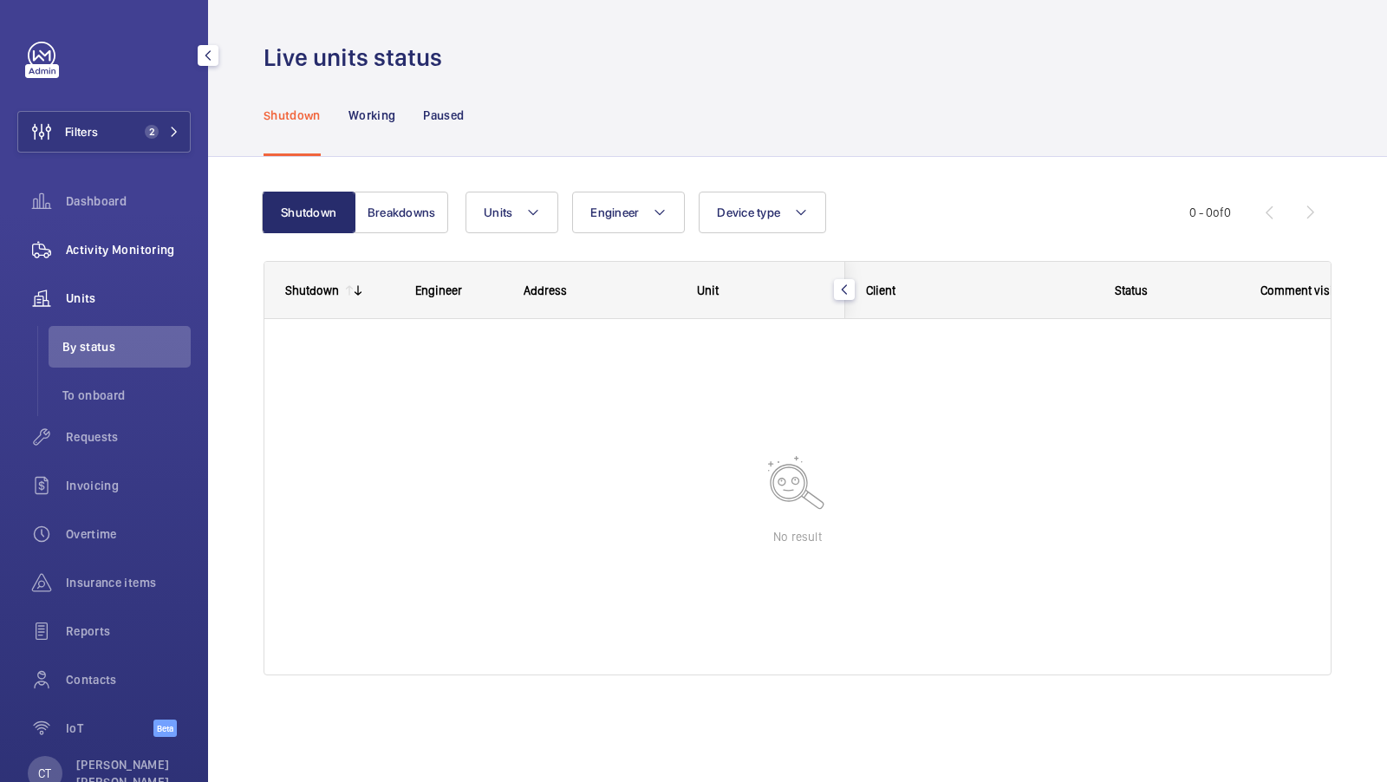
click at [147, 258] on div "Activity Monitoring" at bounding box center [103, 250] width 173 height 42
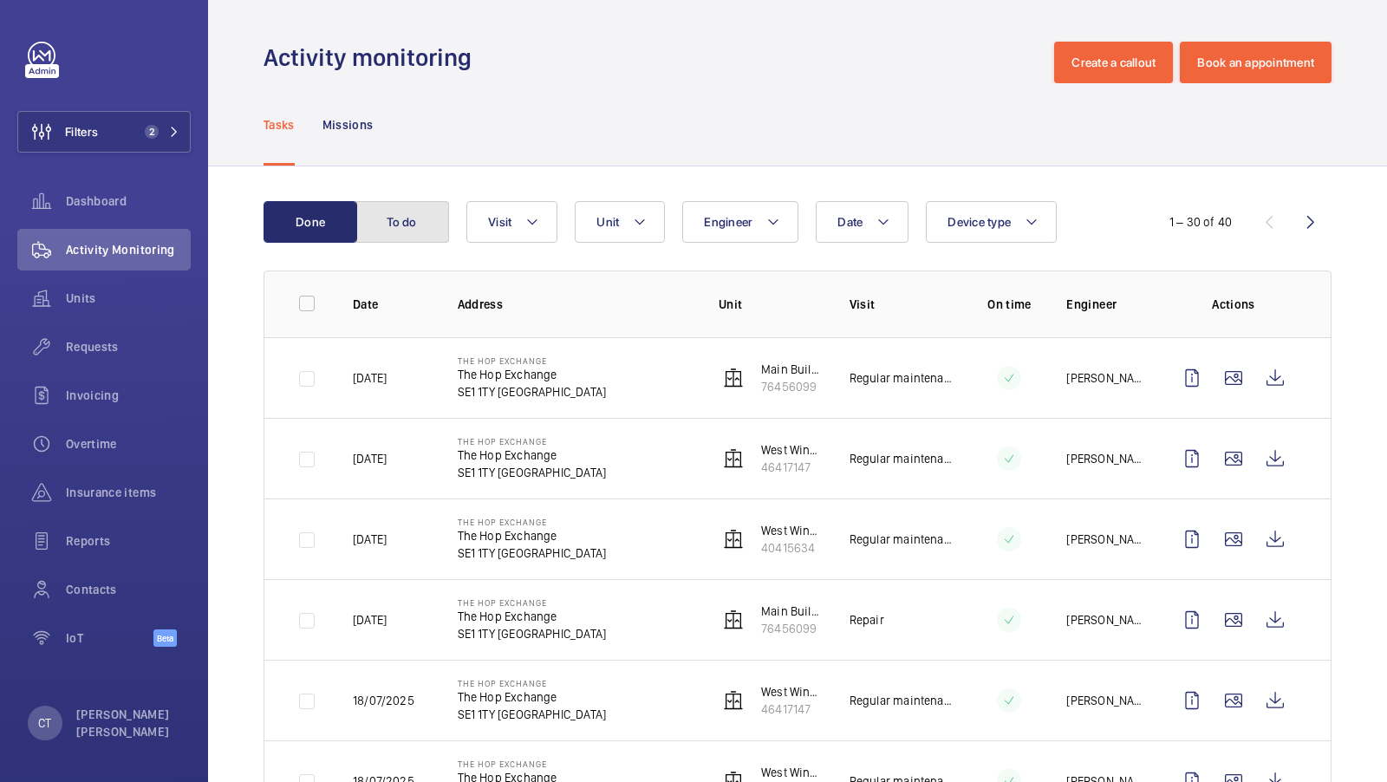
click at [396, 218] on button "To do" at bounding box center [402, 222] width 94 height 42
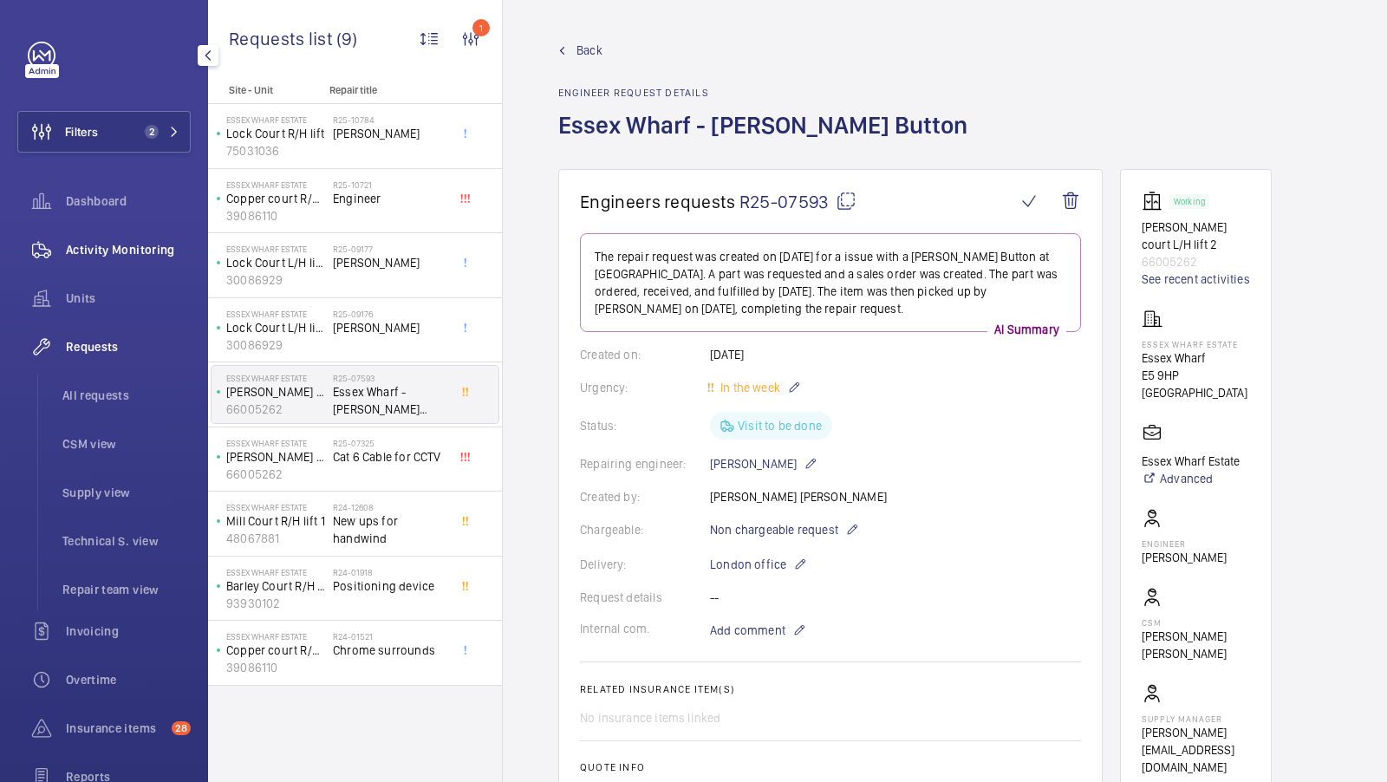
scroll to position [368, 0]
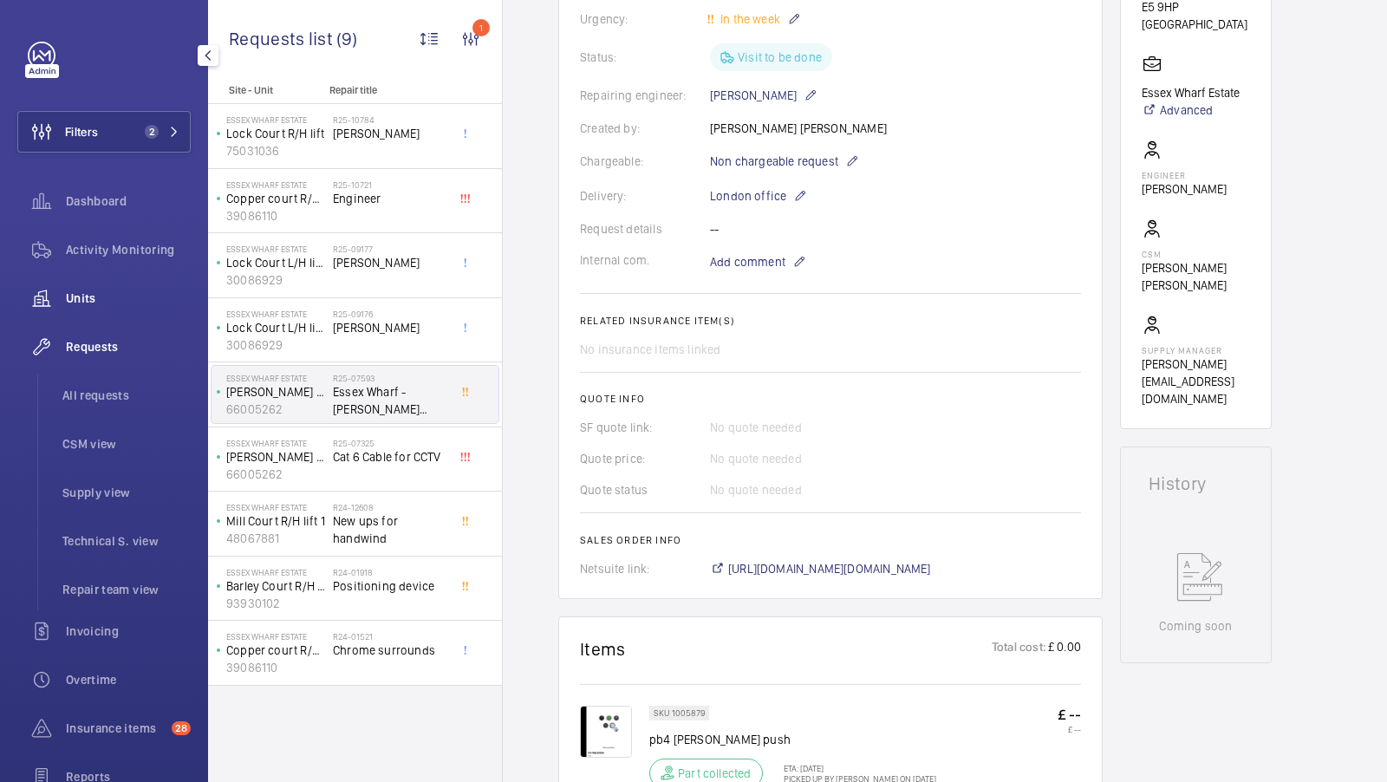
click at [85, 280] on div "Units" at bounding box center [103, 298] width 173 height 42
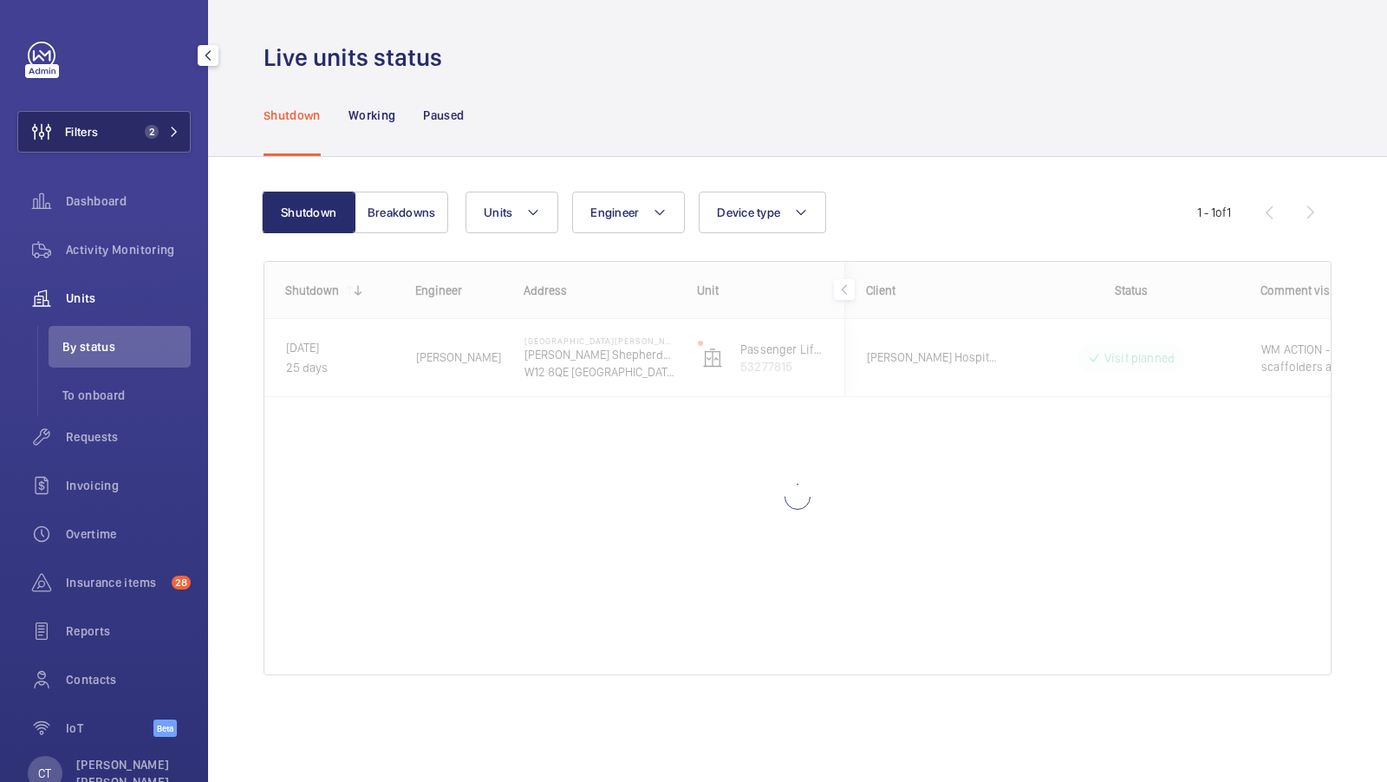
click at [167, 121] on button "Filters 2" at bounding box center [103, 132] width 173 height 42
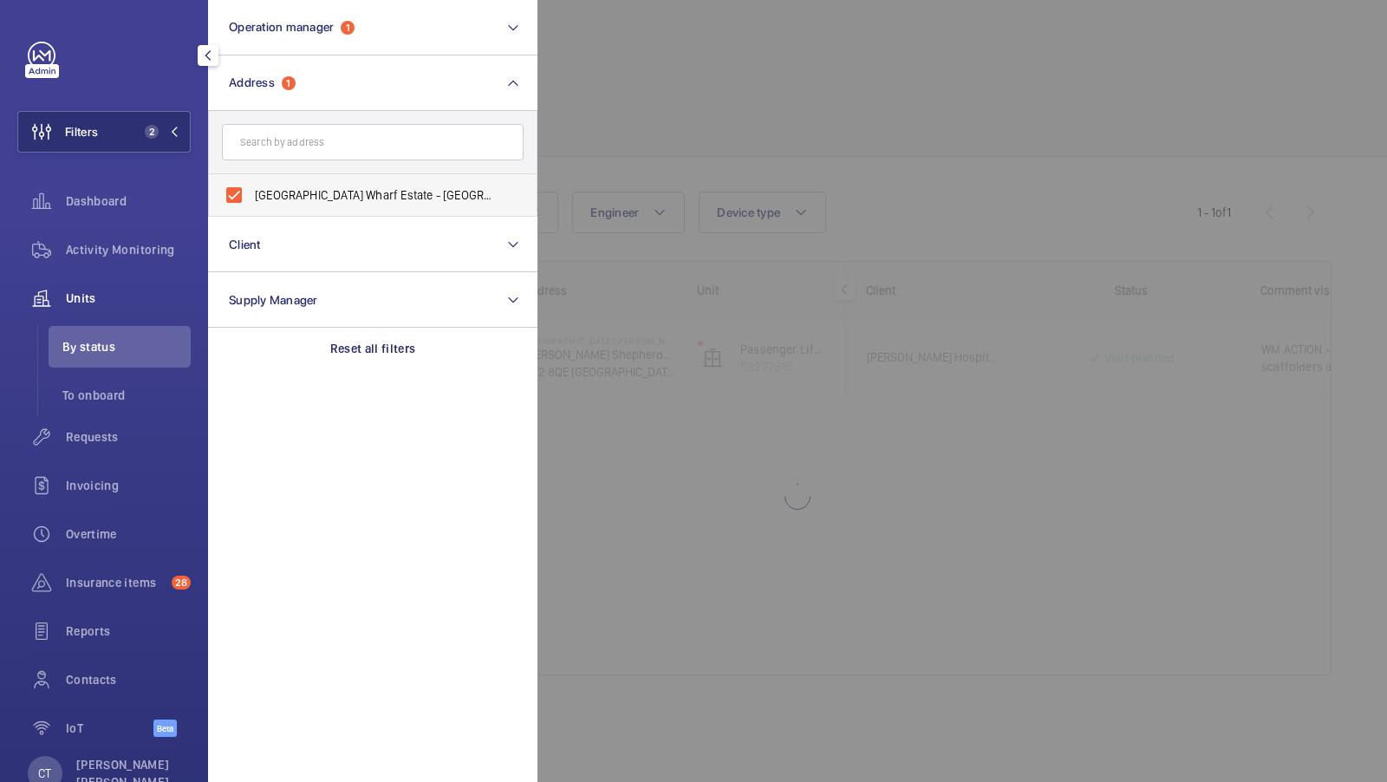
click at [362, 199] on span "Essex Wharf Estate - Essex Wharf, LONDON E5 9HP" at bounding box center [374, 194] width 238 height 17
click at [251, 199] on input "Essex Wharf Estate - Essex Wharf, LONDON E5 9HP" at bounding box center [234, 195] width 35 height 35
checkbox input "false"
click at [171, 139] on button "Filters 1" at bounding box center [103, 132] width 173 height 42
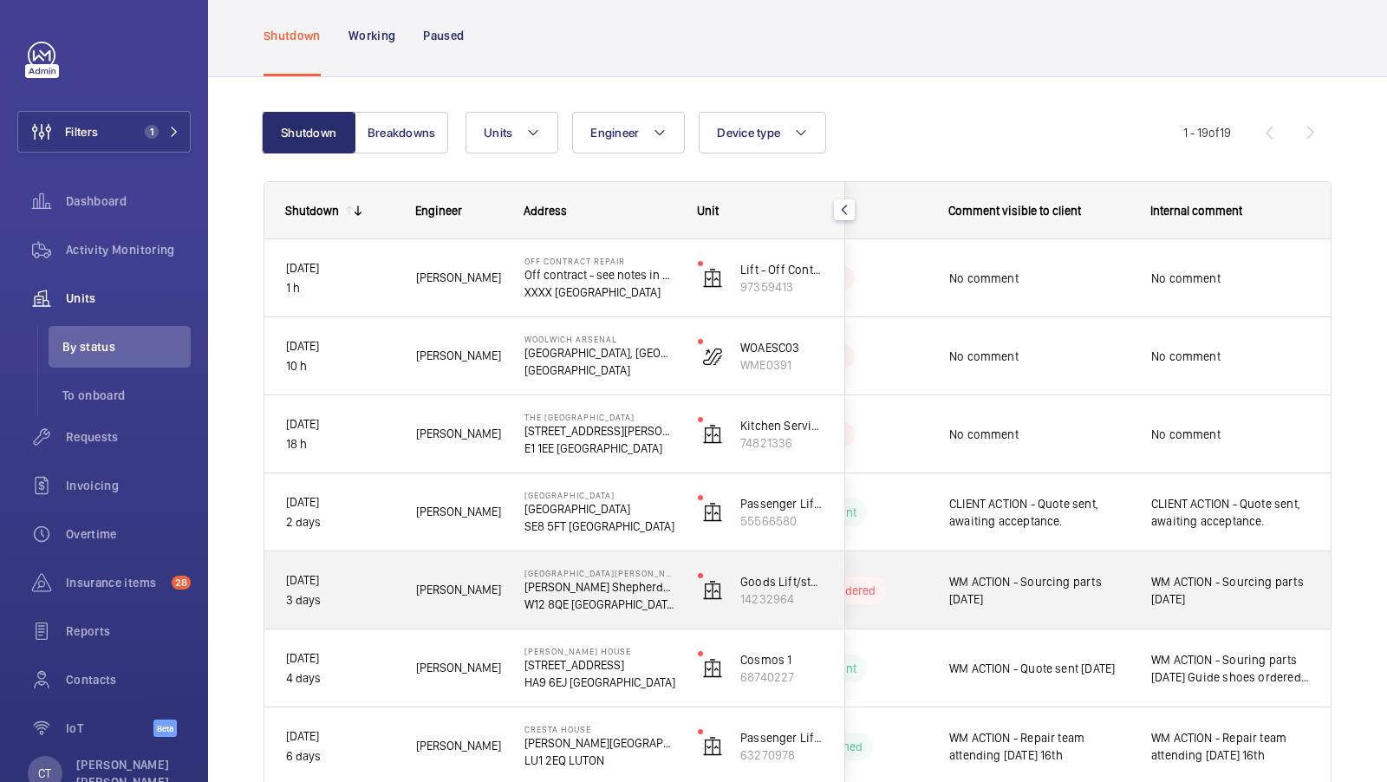
scroll to position [57, 0]
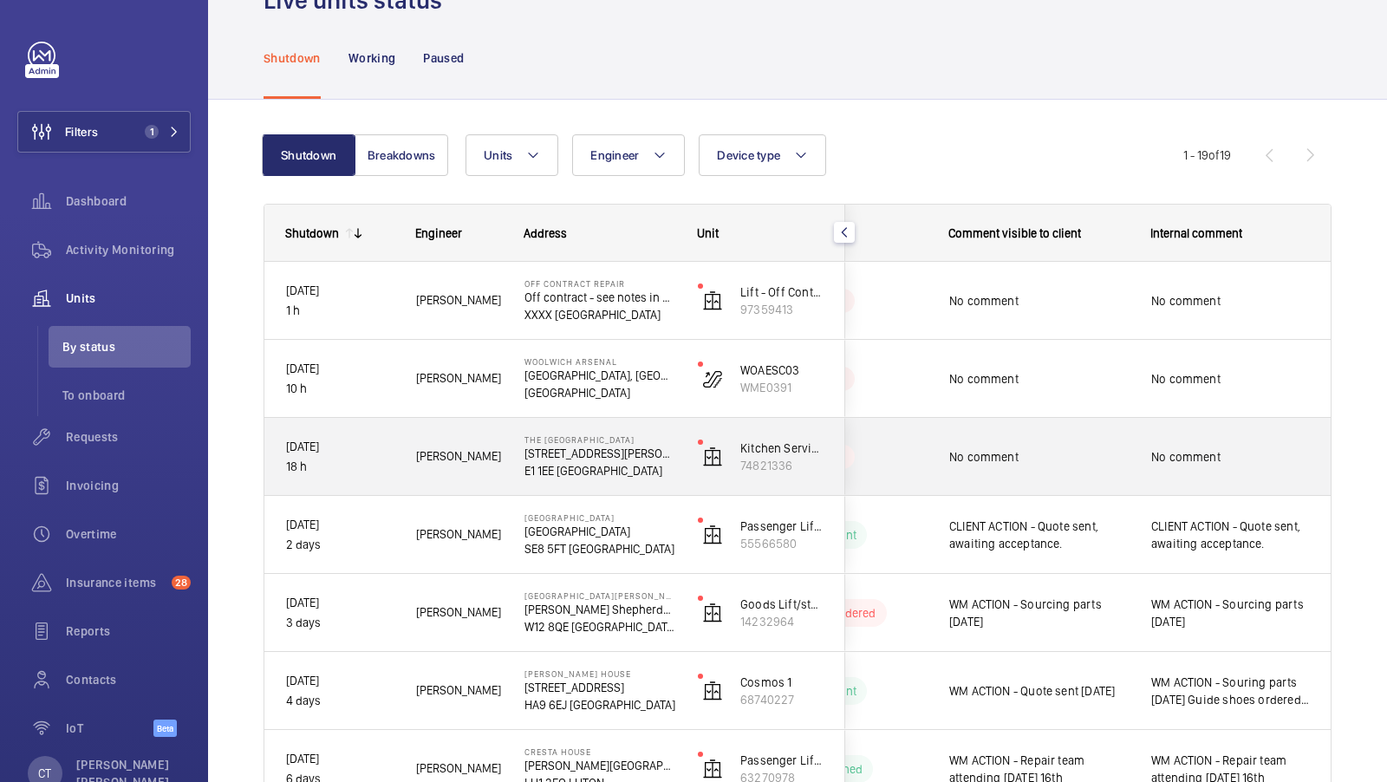
click at [1137, 475] on div "No comment" at bounding box center [1231, 457] width 200 height 75
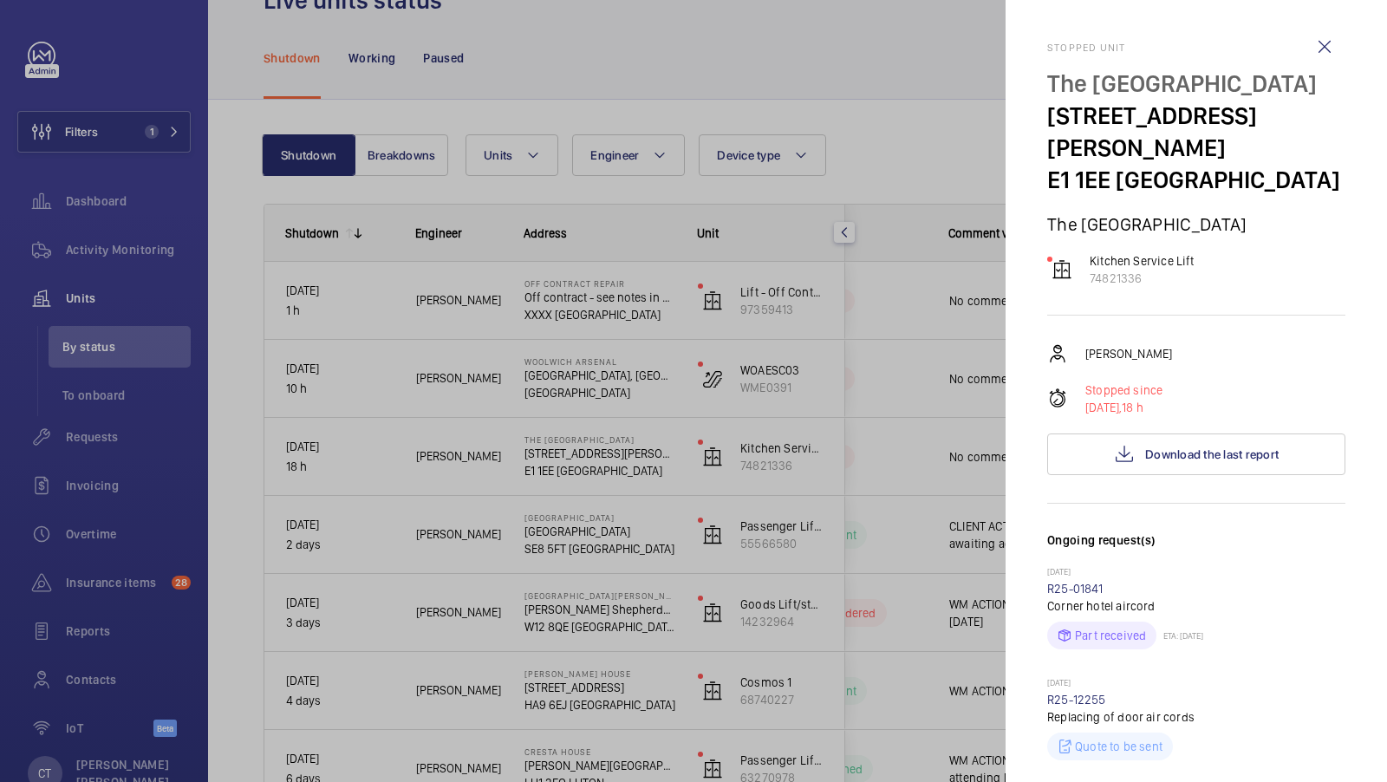
click at [966, 347] on div at bounding box center [693, 391] width 1387 height 782
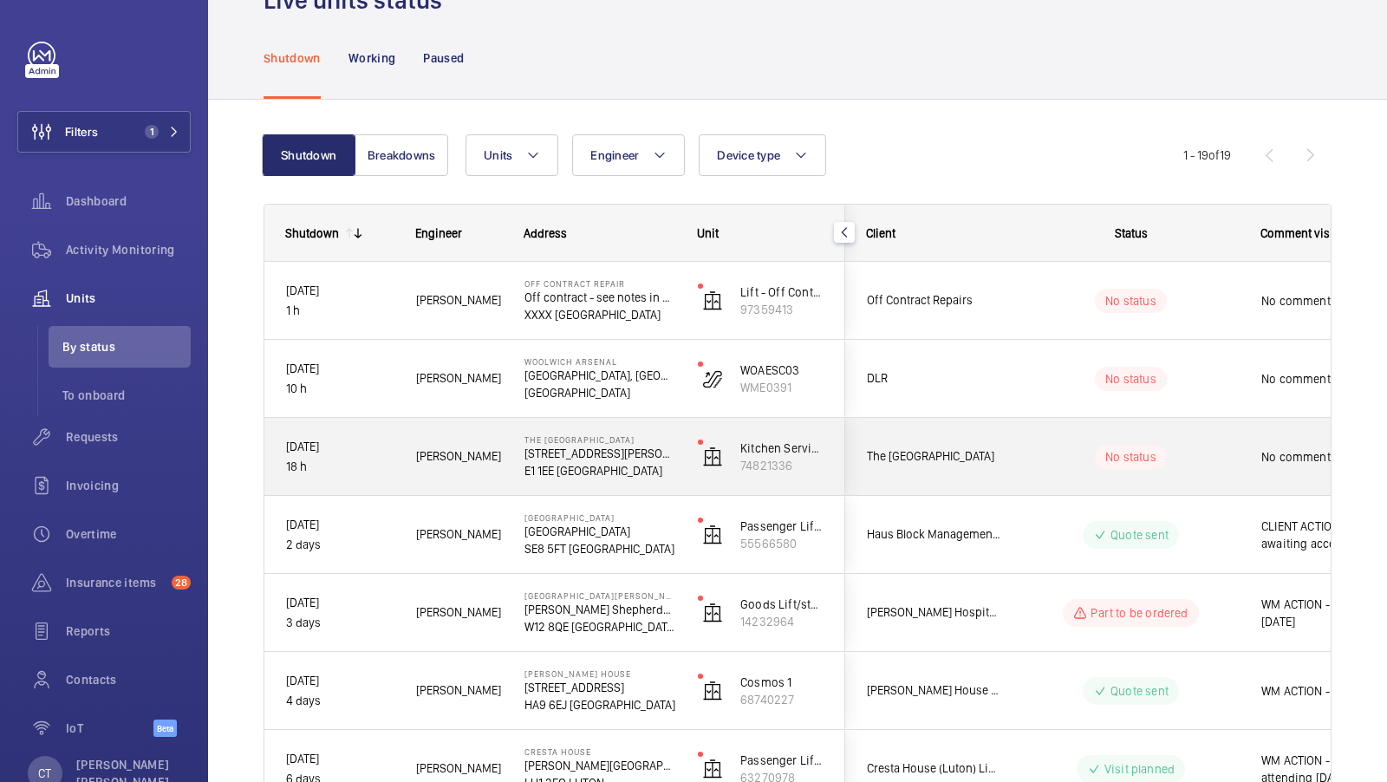
scroll to position [0, 312]
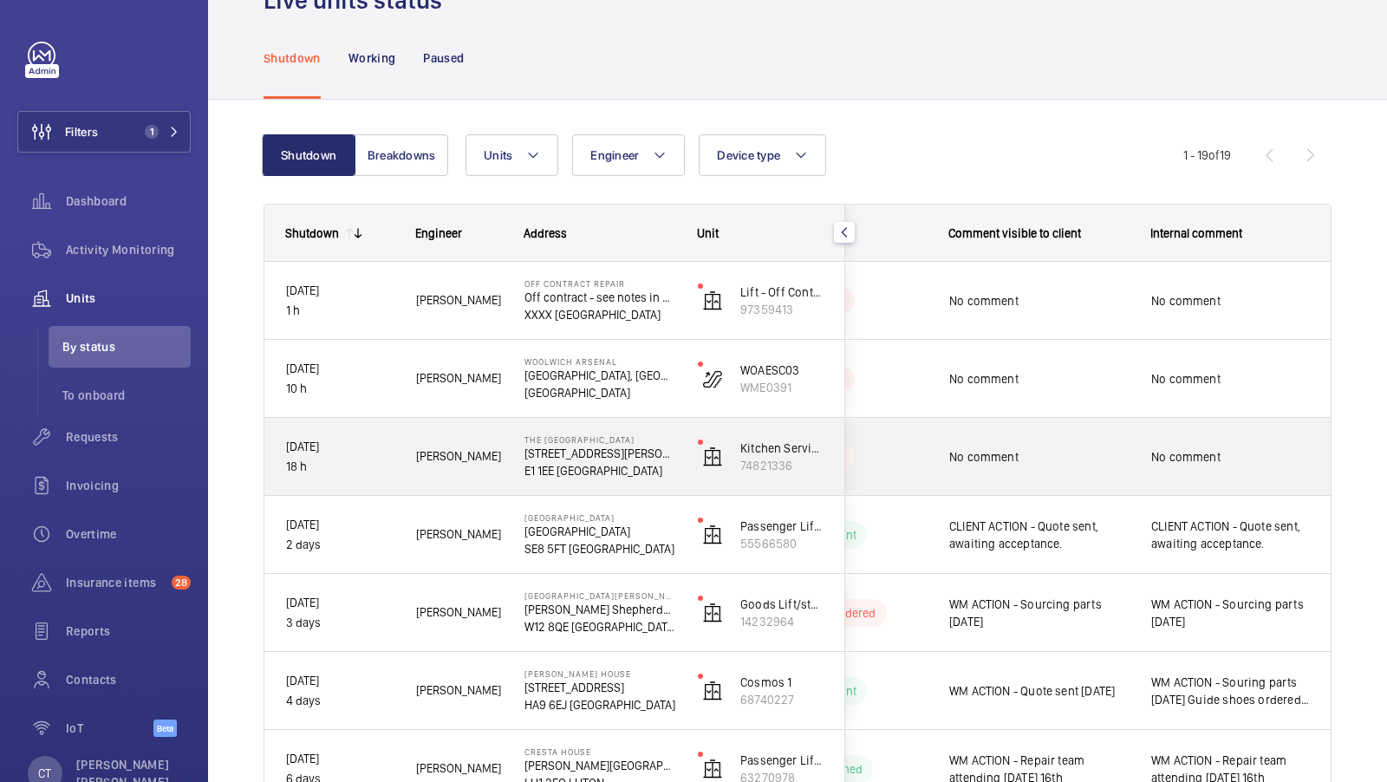
click at [1102, 456] on span "No comment" at bounding box center [1038, 456] width 179 height 17
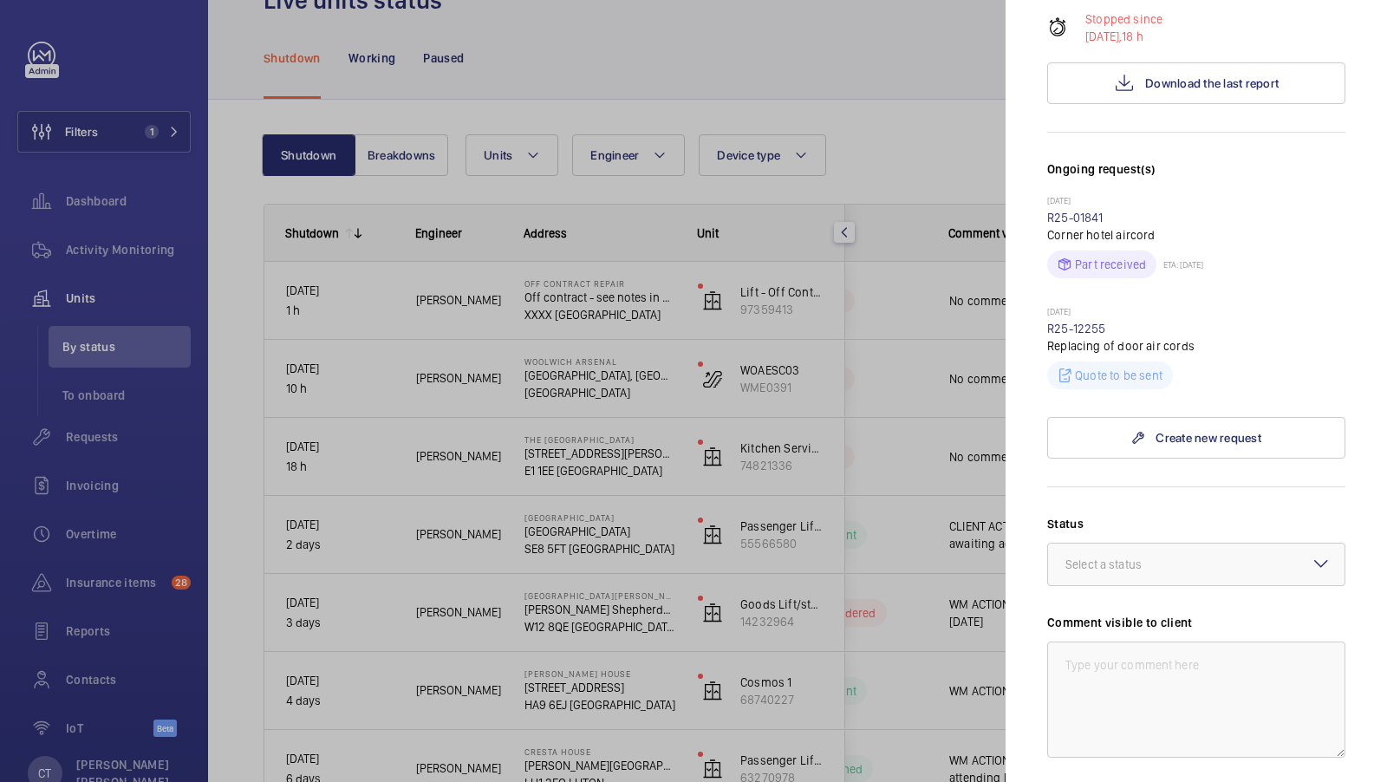
scroll to position [302, 0]
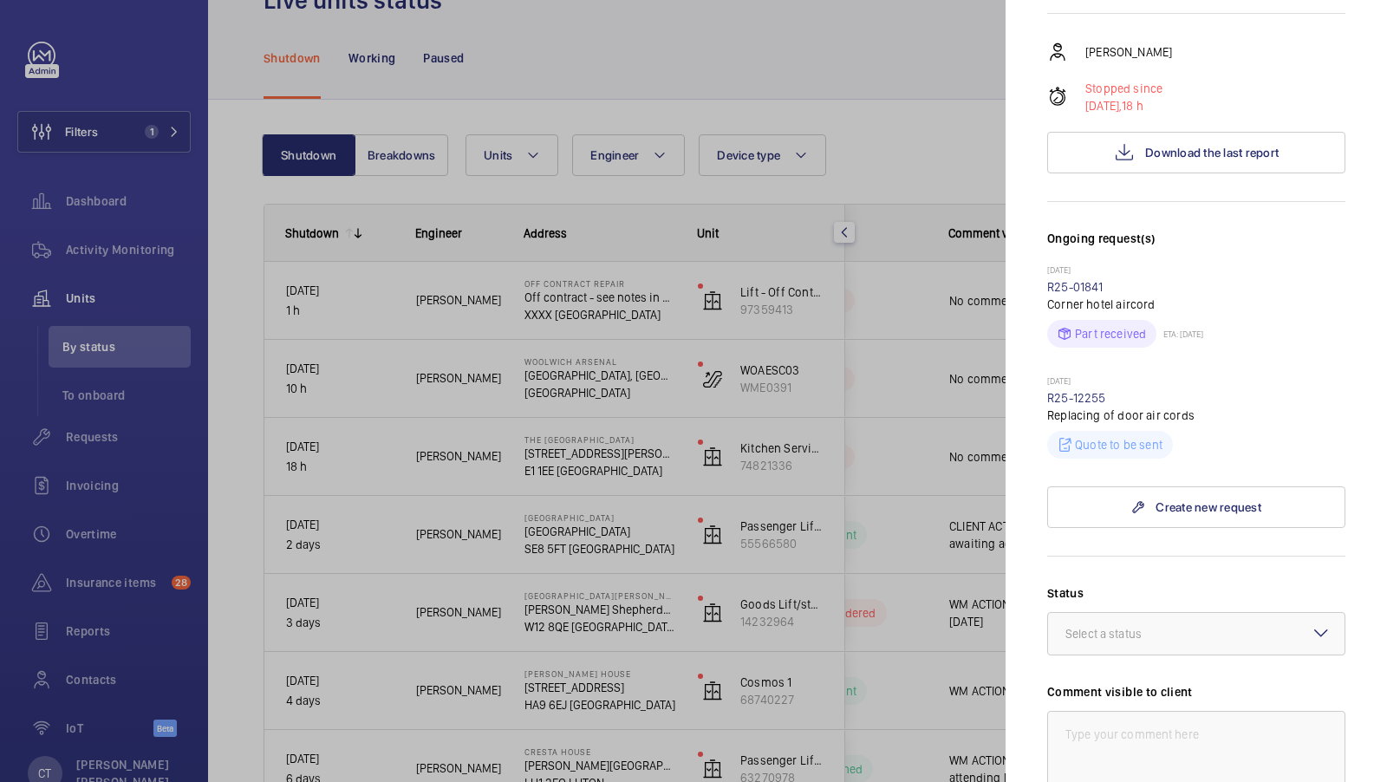
click at [889, 484] on div at bounding box center [693, 391] width 1387 height 782
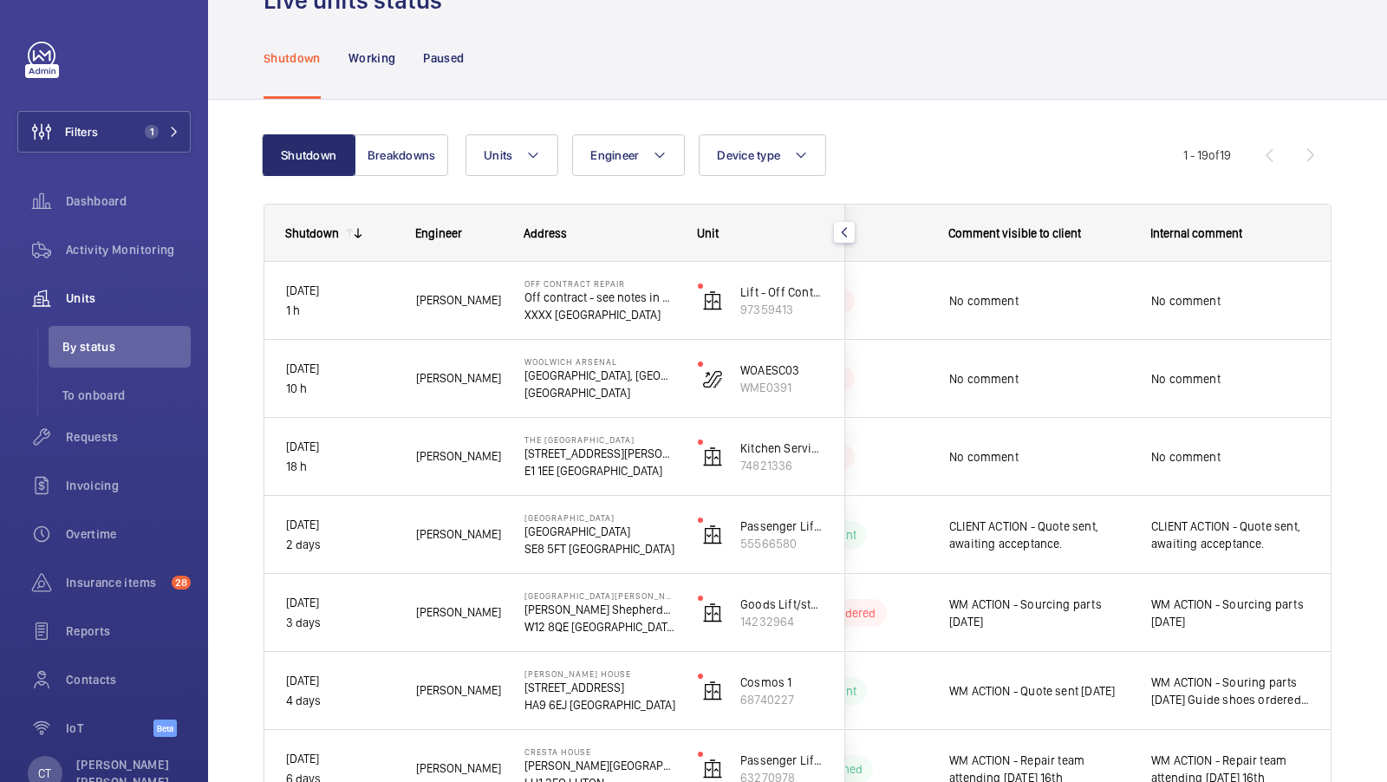
scroll to position [0, 0]
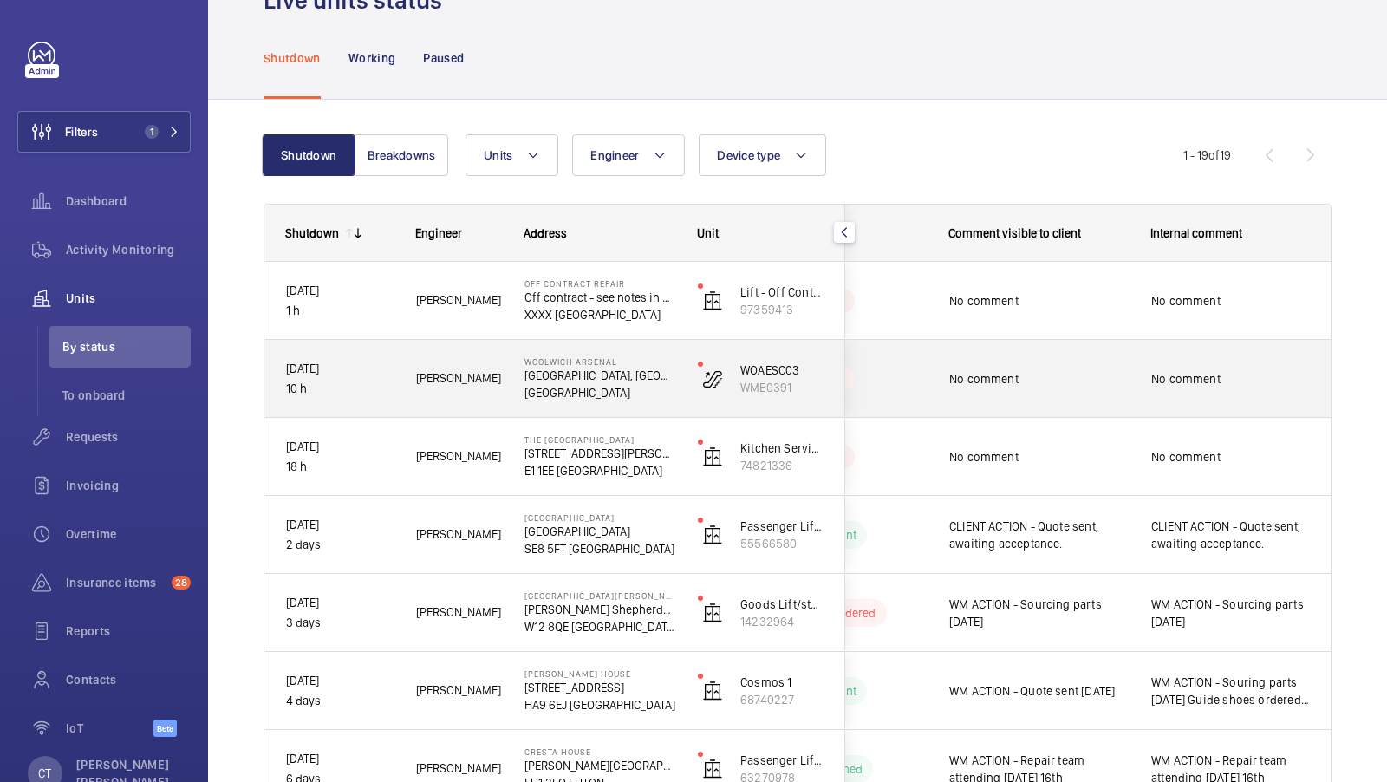
click at [1187, 394] on div "No comment" at bounding box center [1230, 379] width 159 height 40
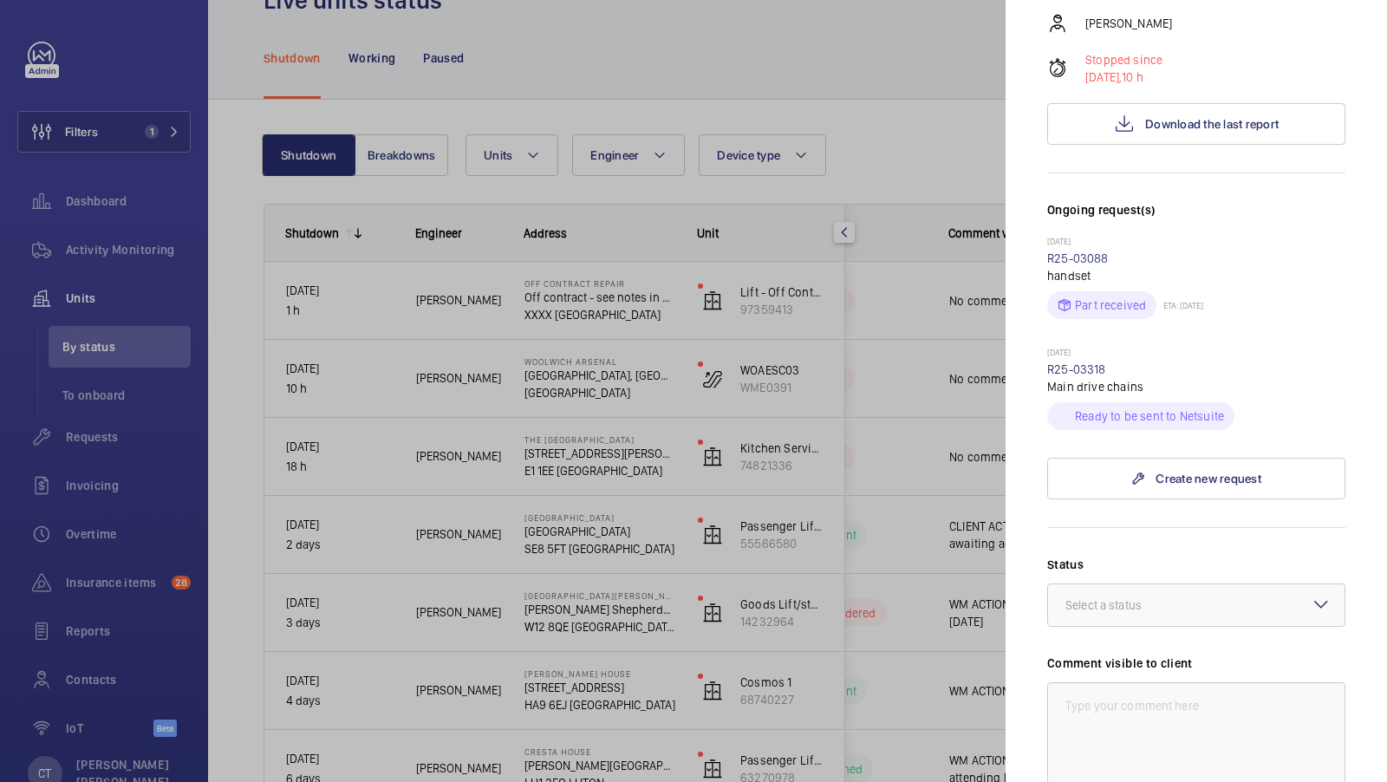
scroll to position [328, 0]
click at [1185, 144] on button "Download the last report" at bounding box center [1196, 127] width 298 height 42
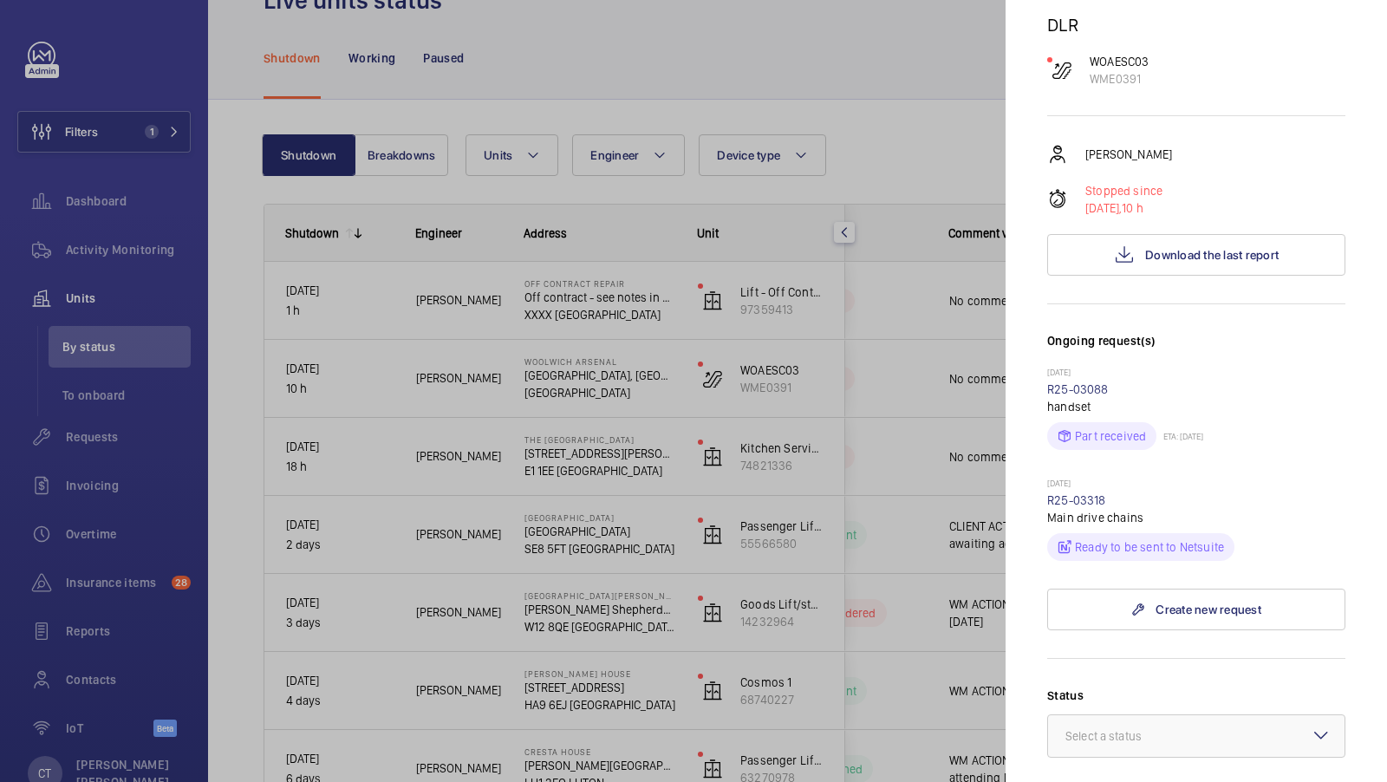
scroll to position [197, 0]
click at [814, 440] on div at bounding box center [693, 391] width 1387 height 782
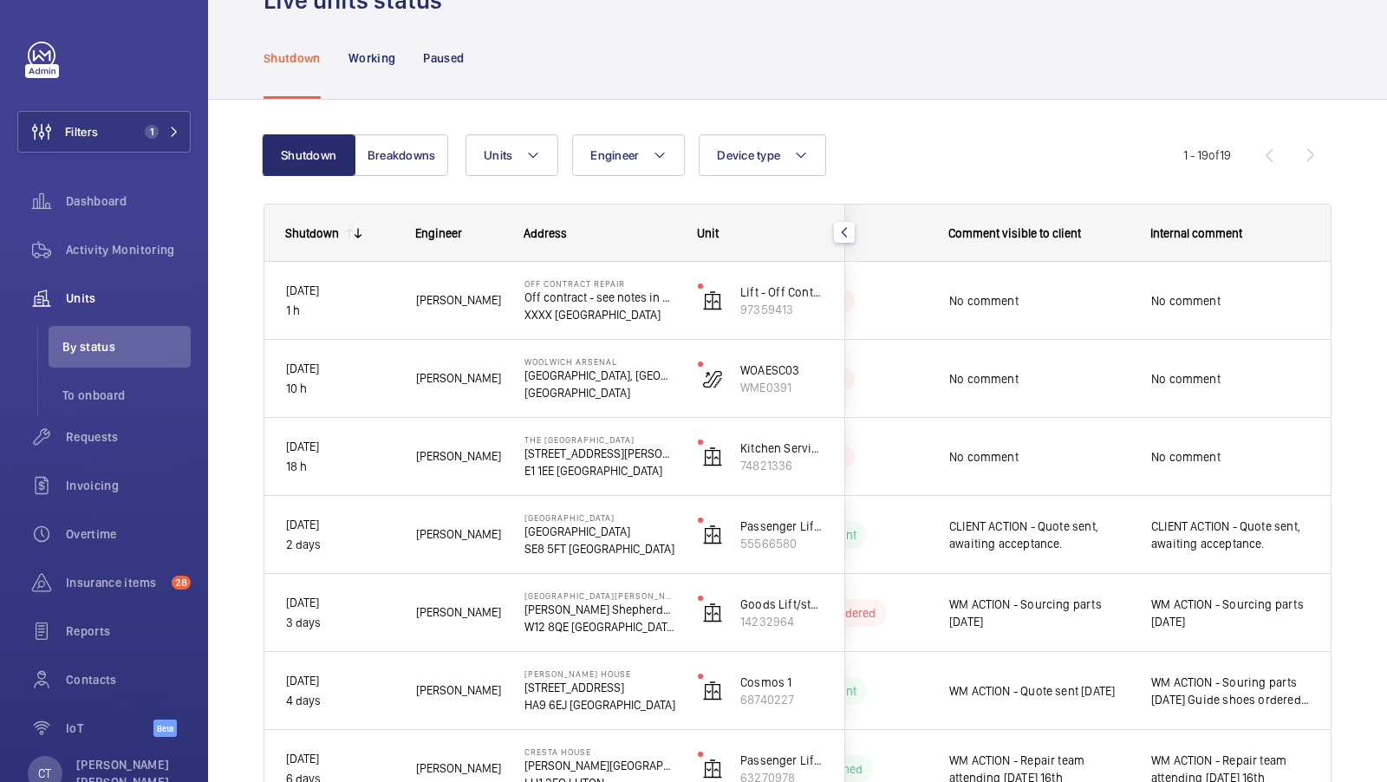
scroll to position [0, 0]
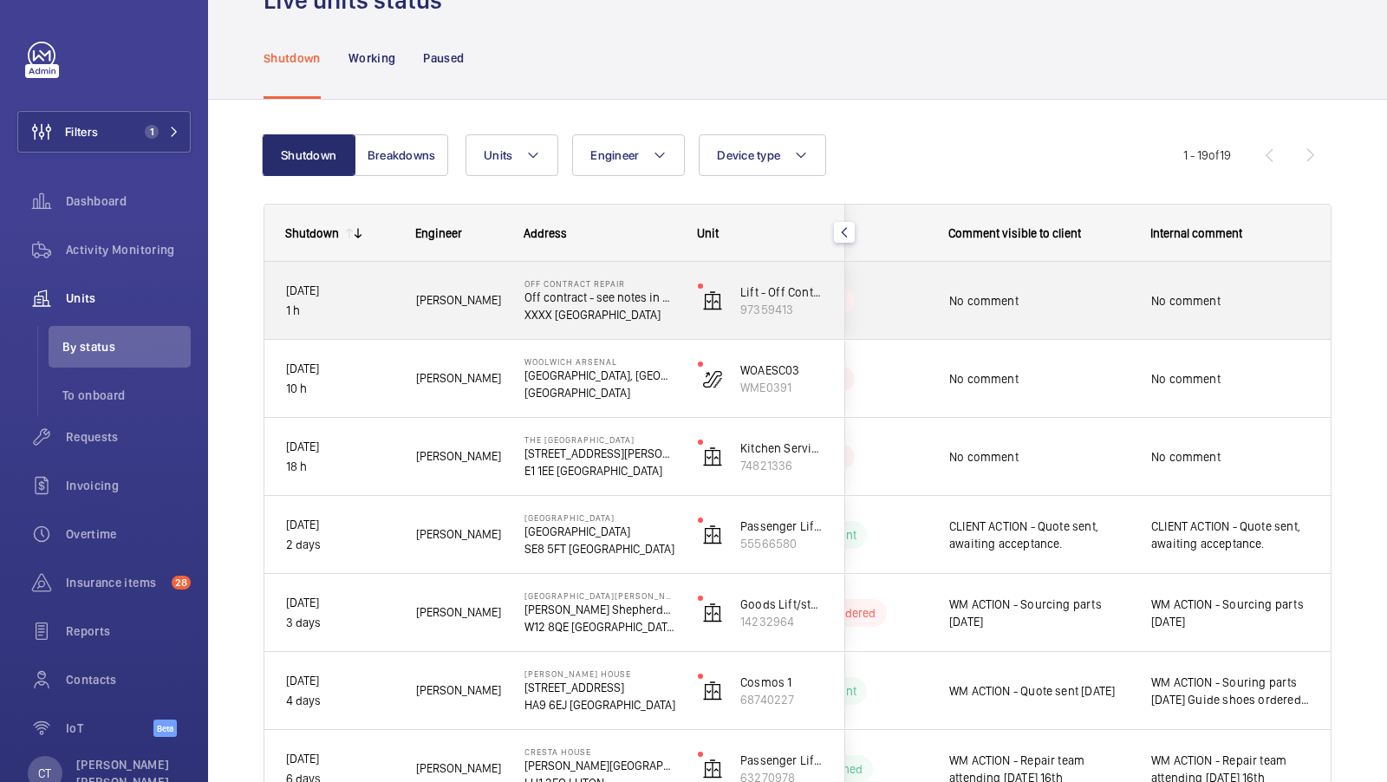
click at [1241, 298] on span "No comment" at bounding box center [1230, 300] width 159 height 17
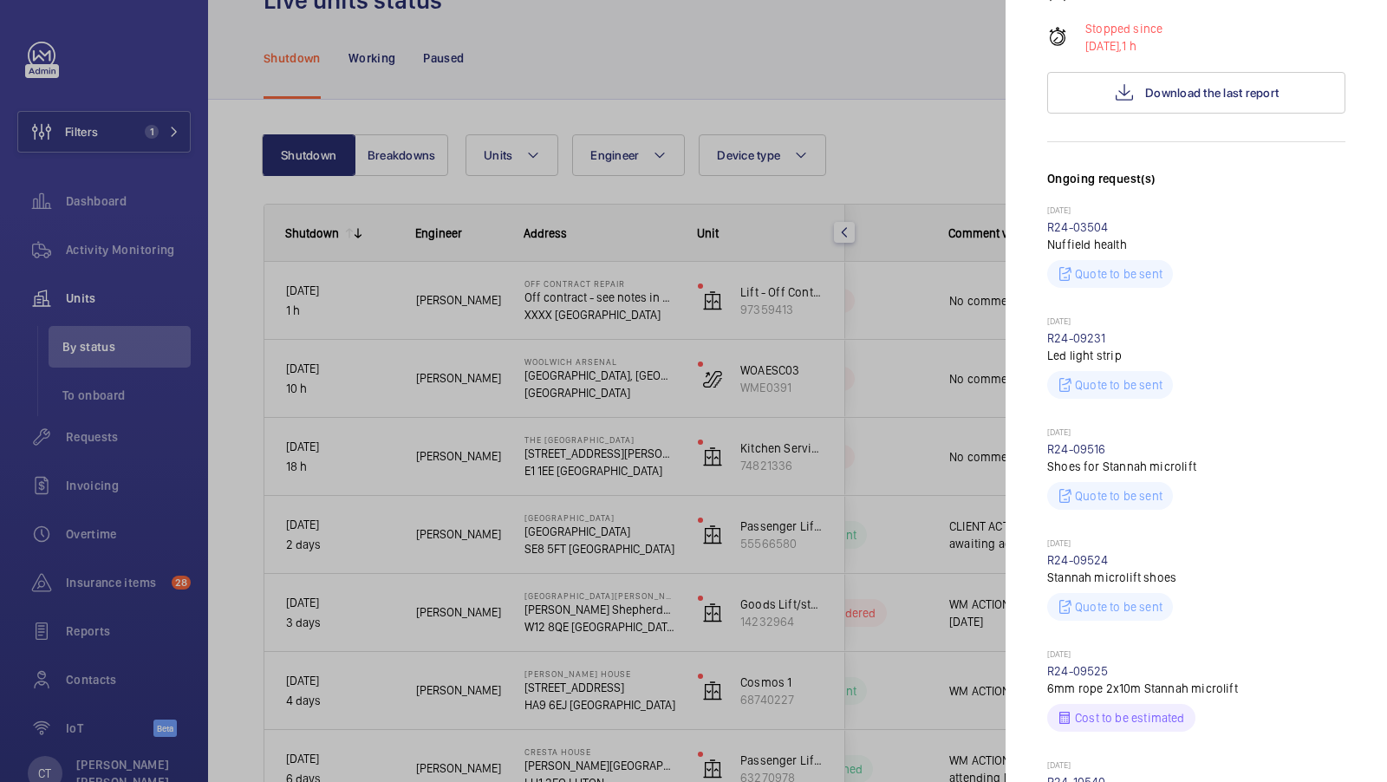
scroll to position [333, 0]
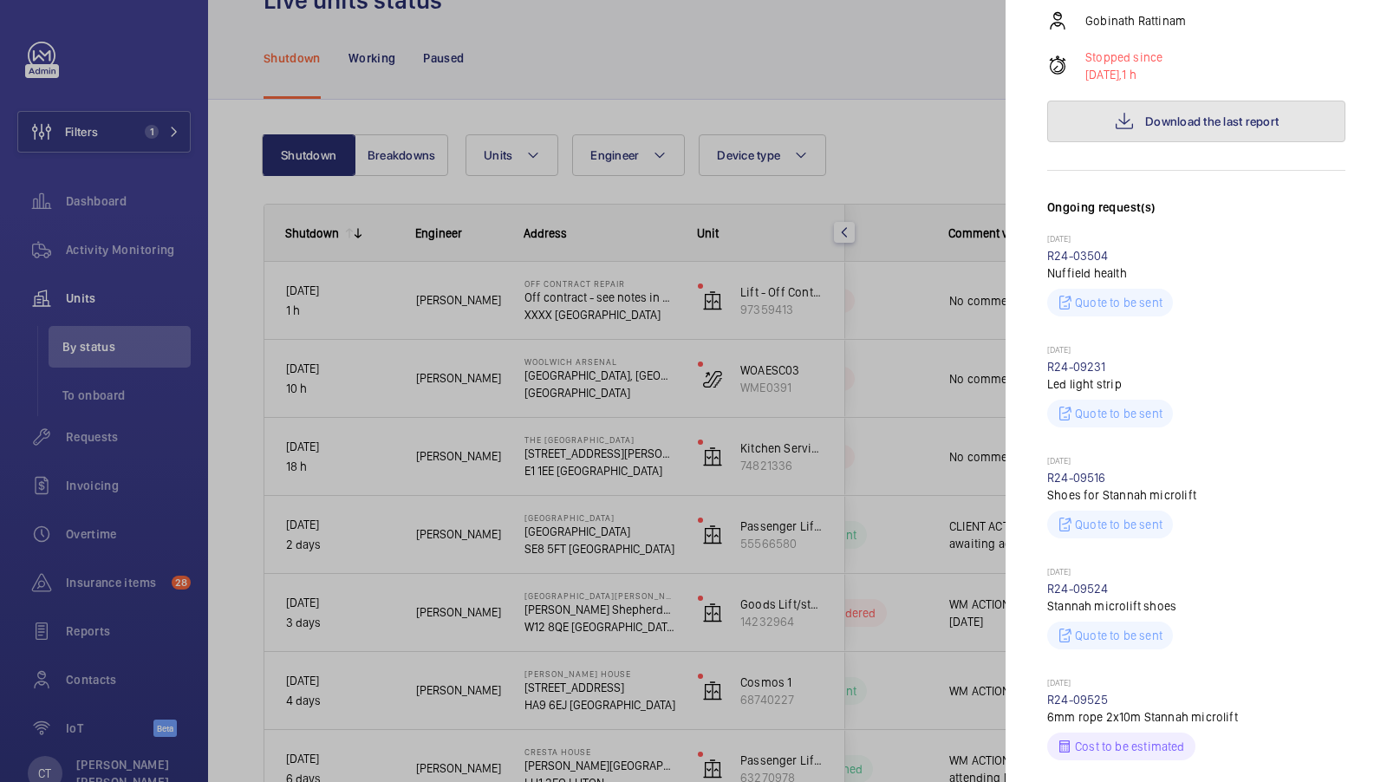
click at [1203, 129] on button "Download the last report" at bounding box center [1196, 122] width 298 height 42
click at [853, 394] on div at bounding box center [693, 391] width 1387 height 782
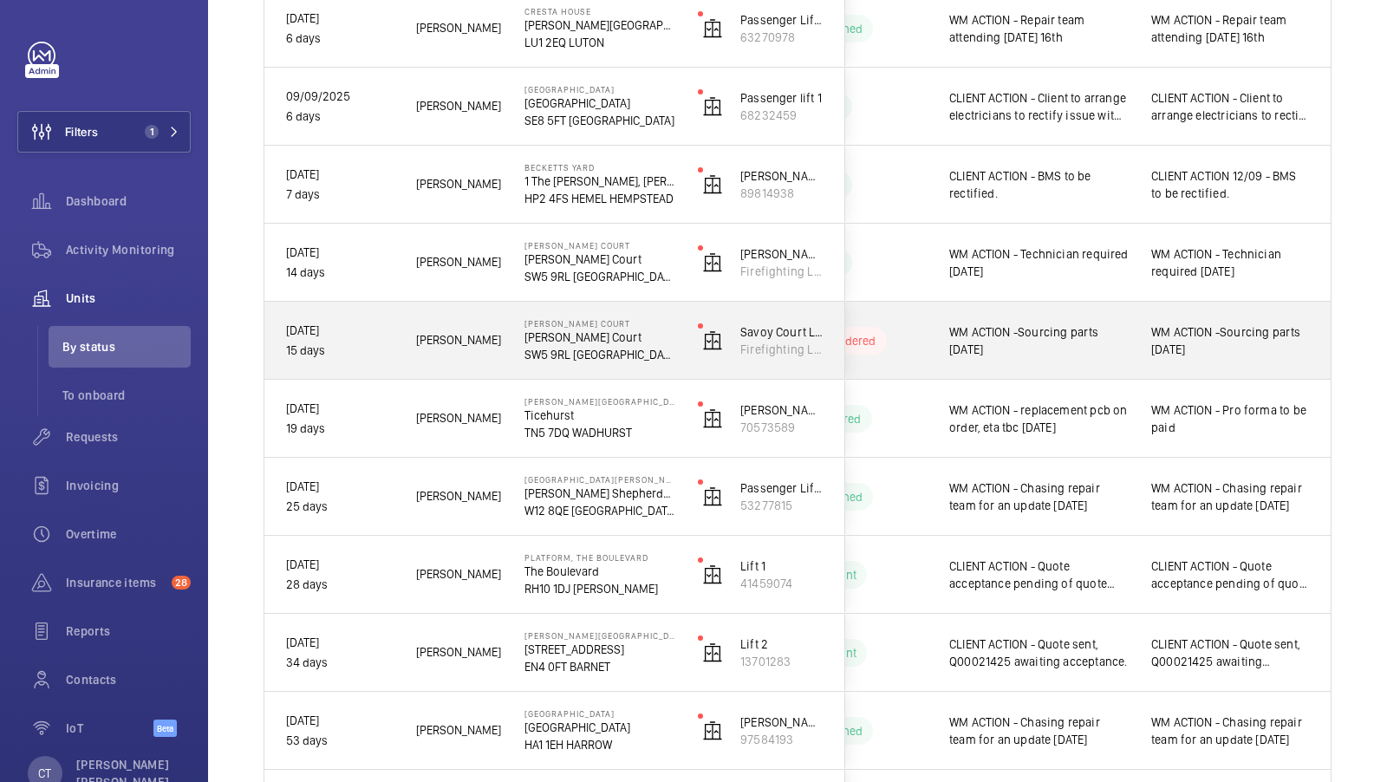
scroll to position [0, 312]
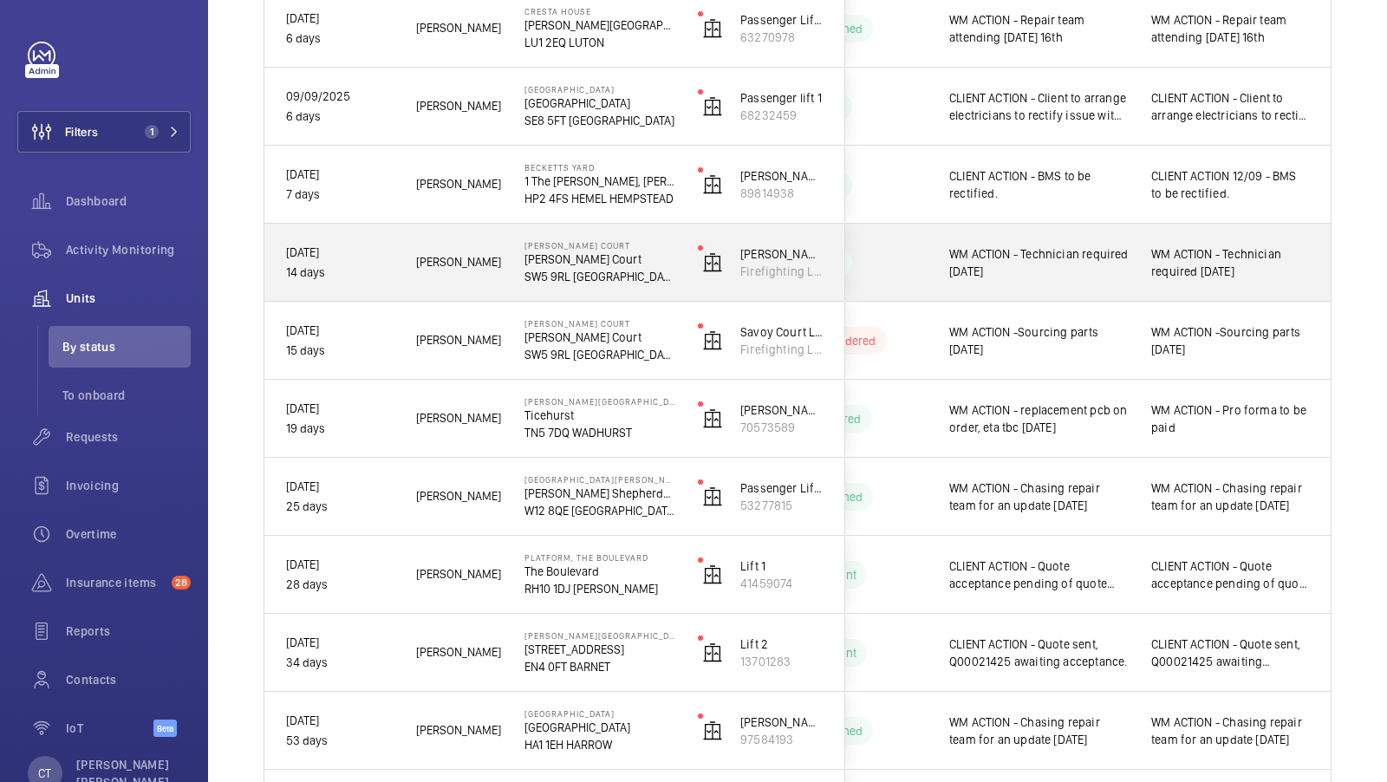
click at [1160, 244] on div "WM ACTION - Technician required [DATE]" at bounding box center [1230, 263] width 159 height 40
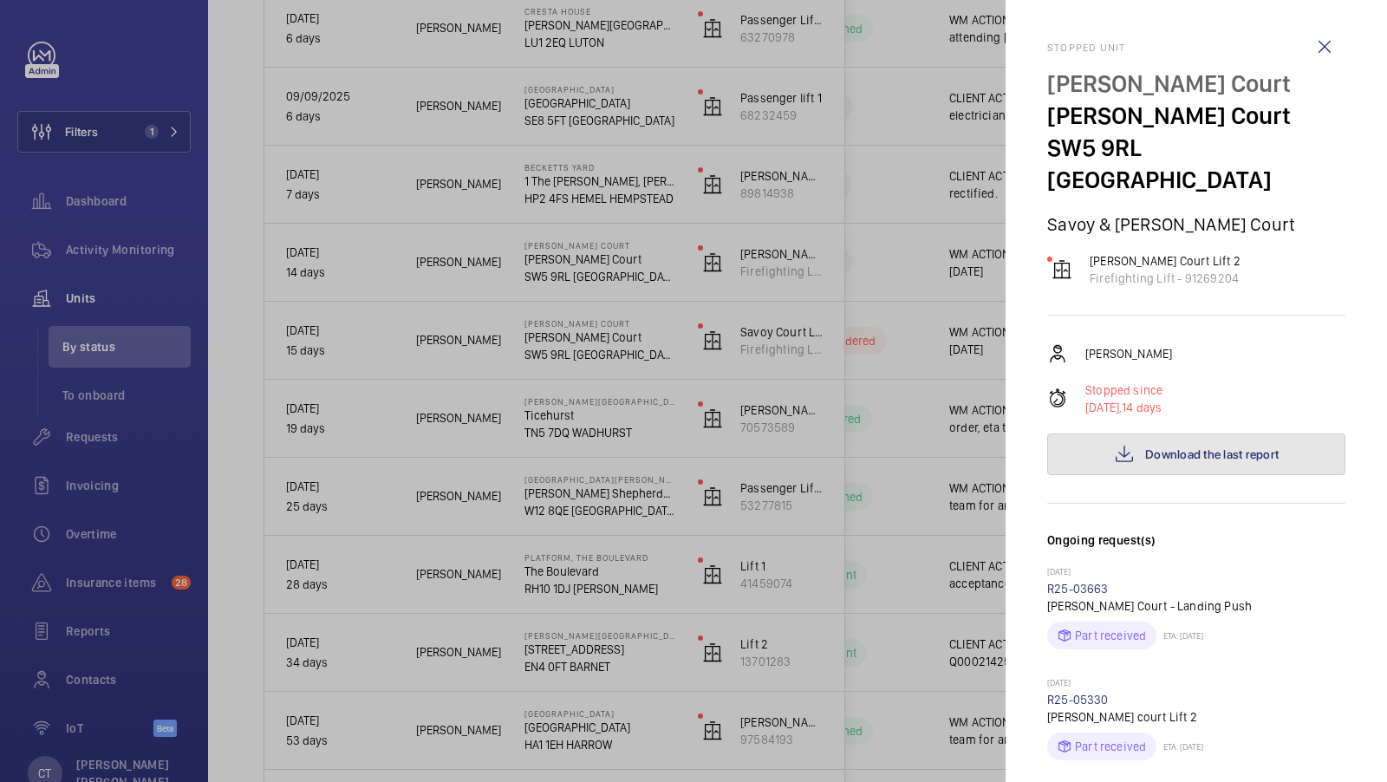
click at [1189, 435] on button "Download the last report" at bounding box center [1196, 455] width 298 height 42
click at [875, 525] on div at bounding box center [693, 391] width 1387 height 782
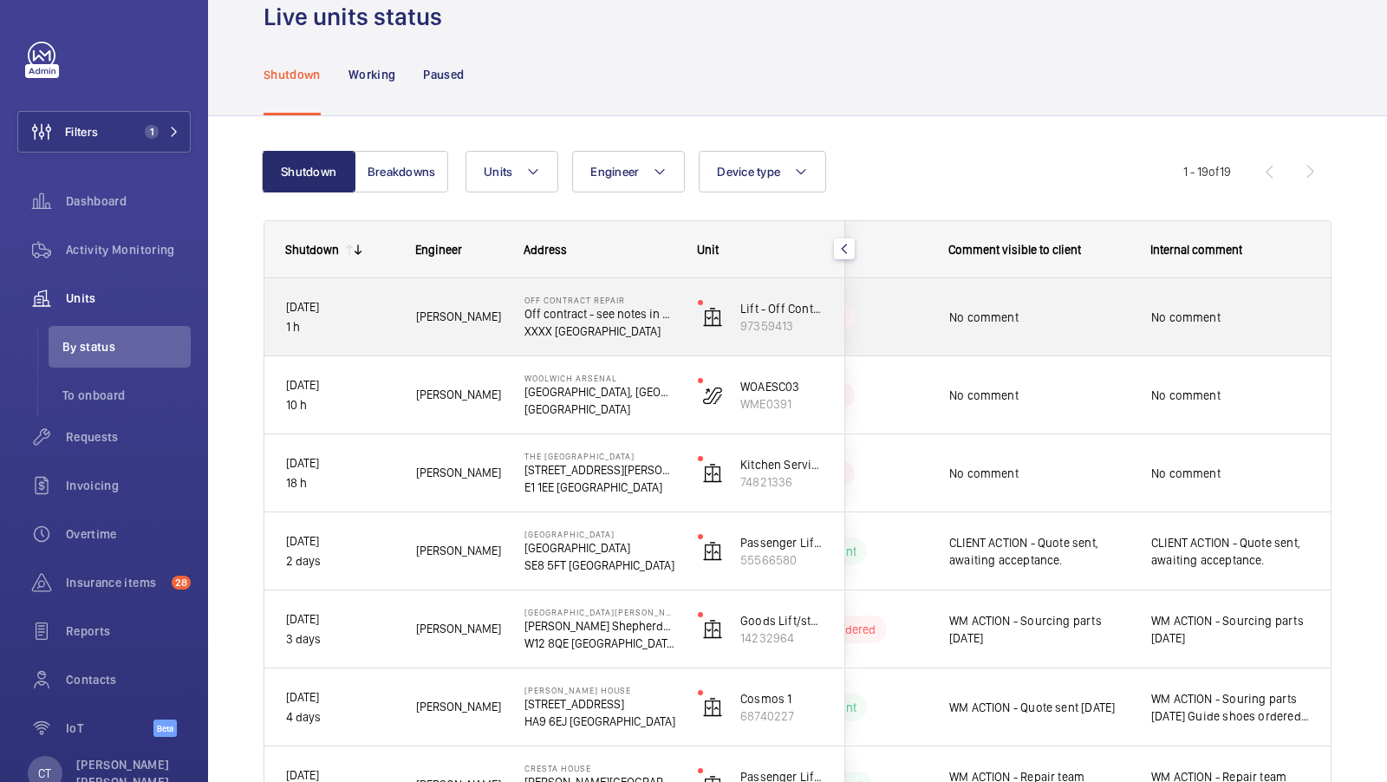
scroll to position [0, 0]
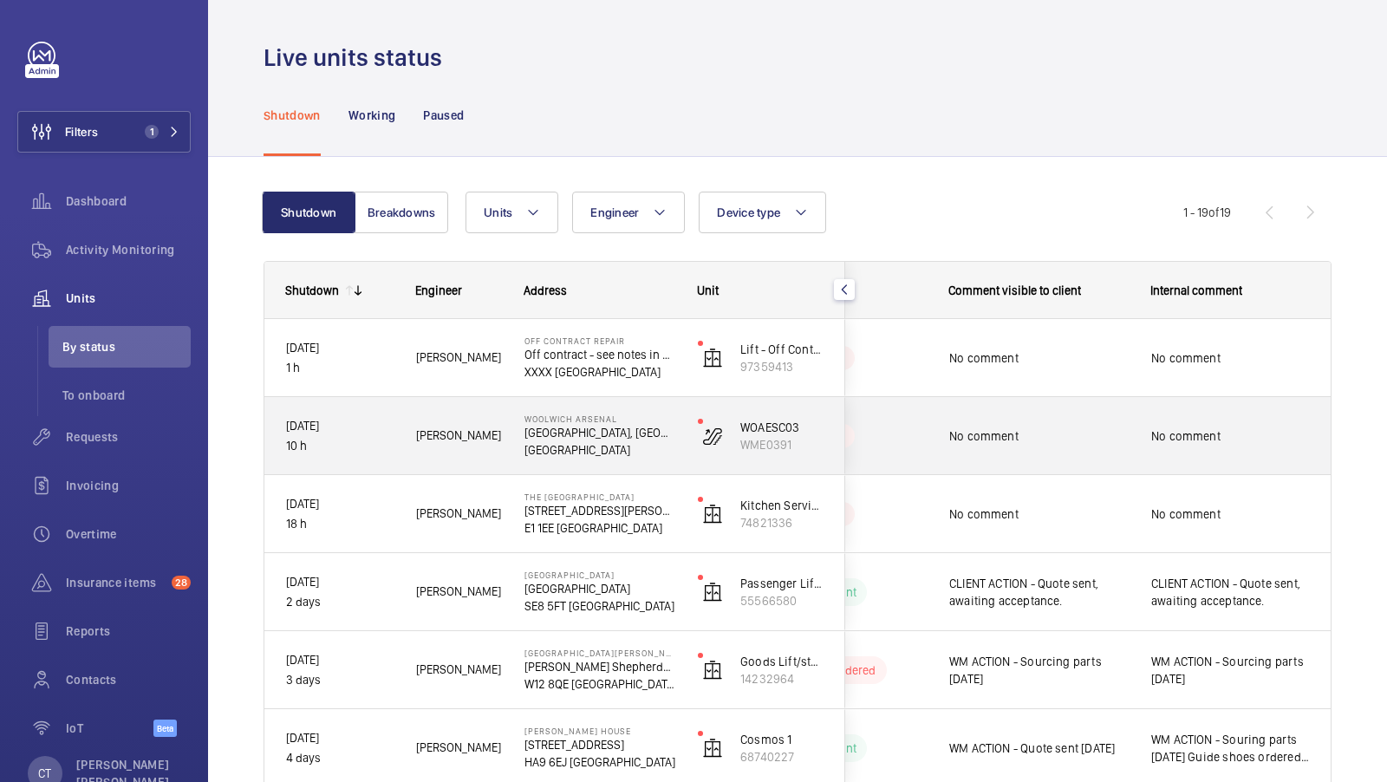
click at [1211, 436] on span "No comment" at bounding box center [1230, 435] width 159 height 17
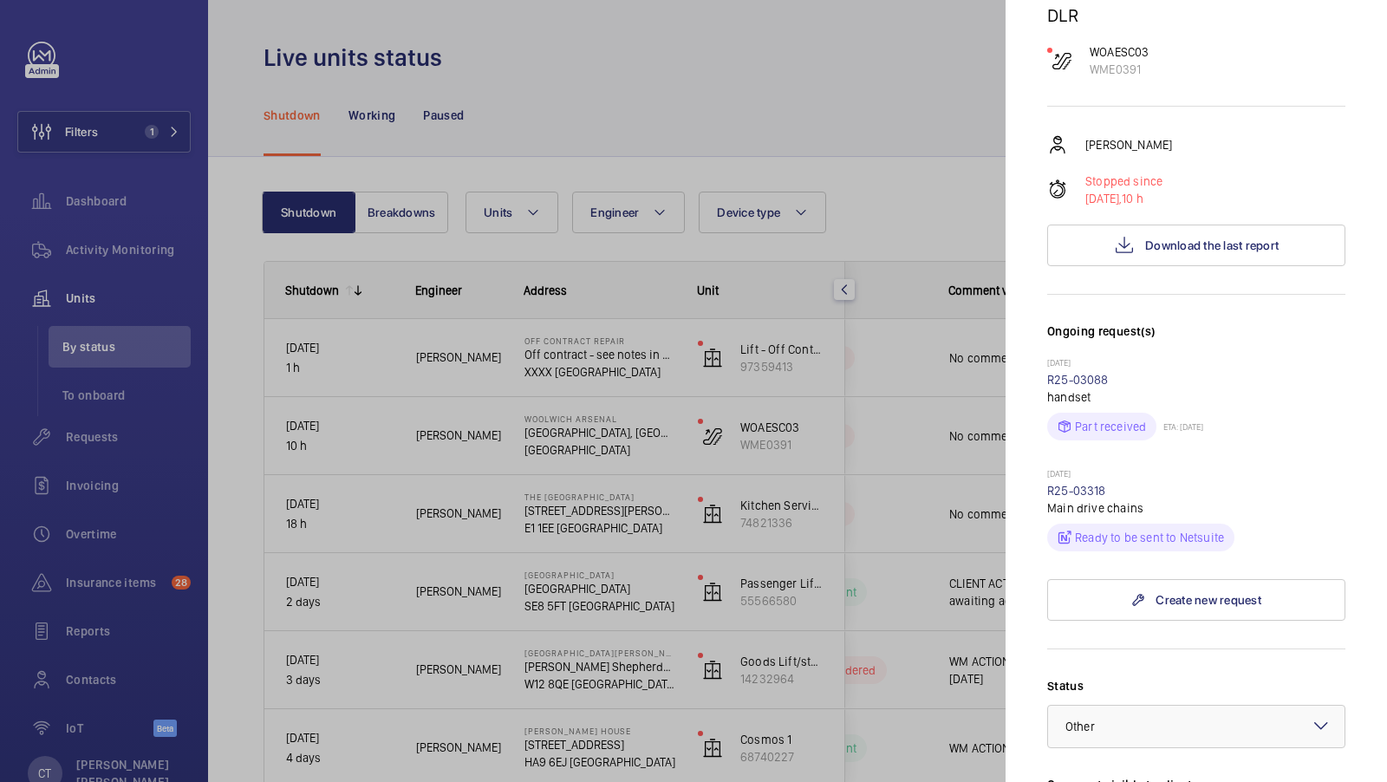
scroll to position [357, 0]
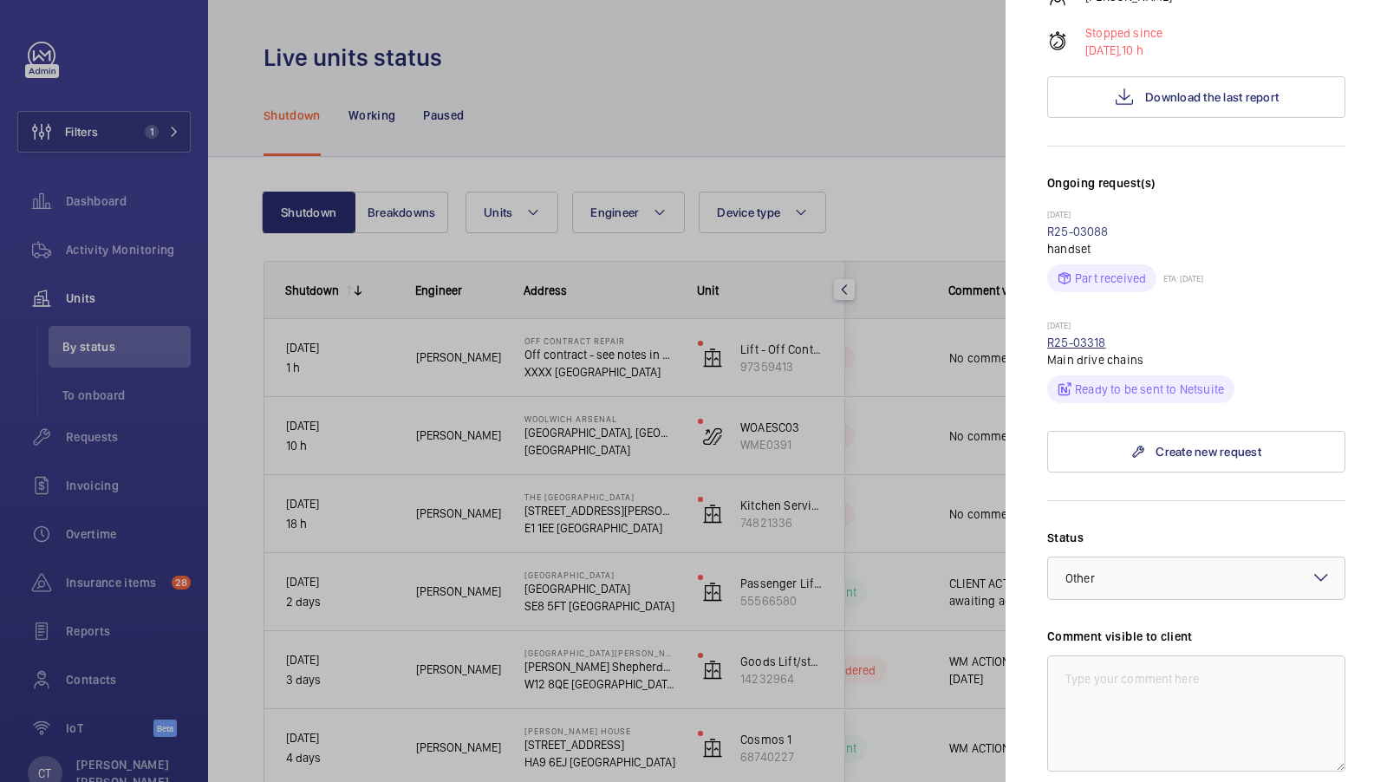
click at [1072, 342] on link "R25-03318" at bounding box center [1076, 343] width 59 height 14
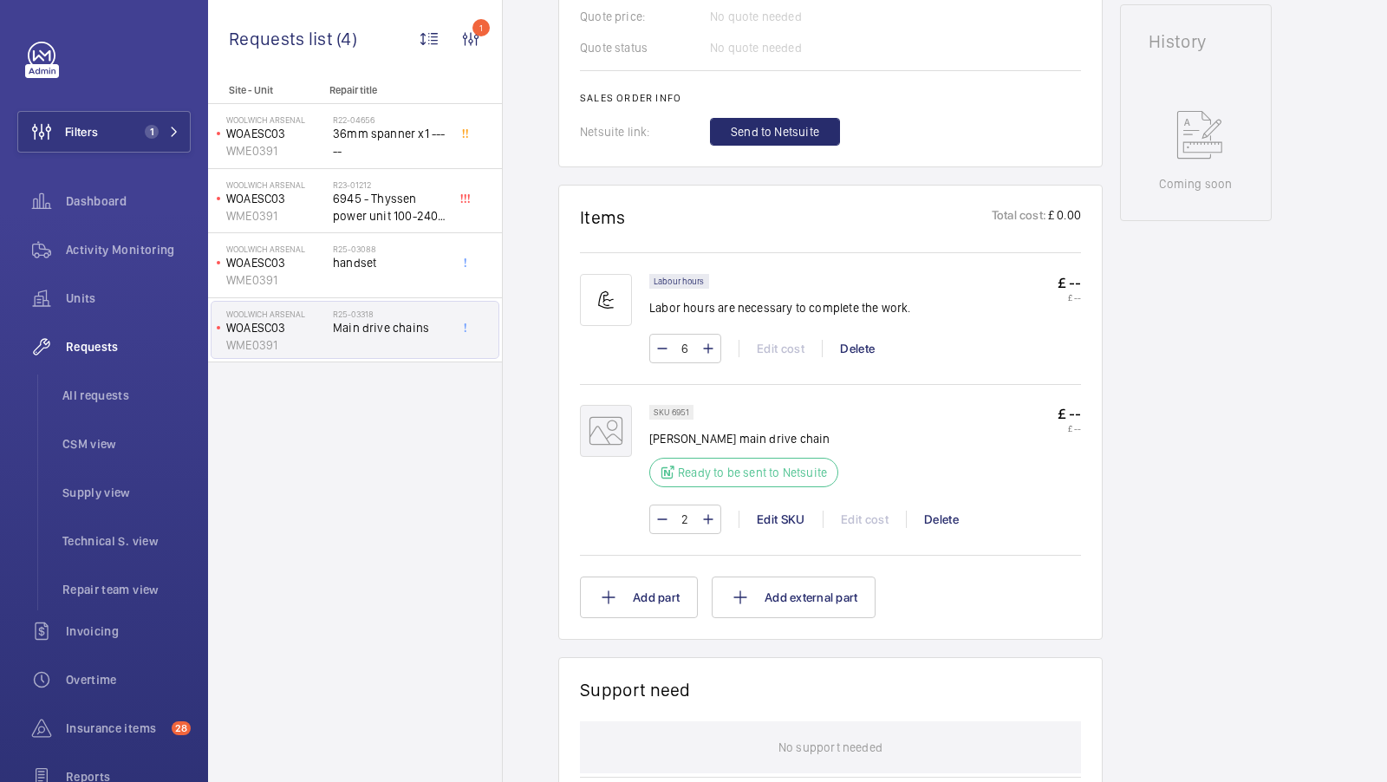
scroll to position [808, 0]
